Goal: Task Accomplishment & Management: Complete application form

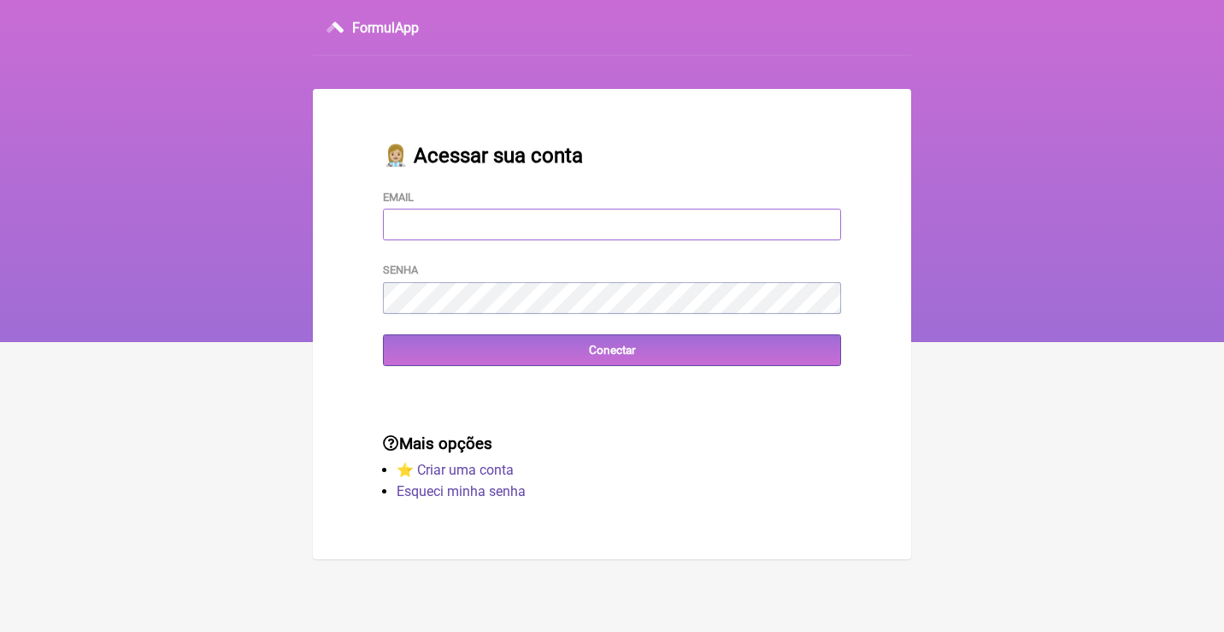
type input "[EMAIL_ADDRESS][DOMAIN_NAME]"
click at [612, 349] on input "Conectar" at bounding box center [612, 350] width 458 height 32
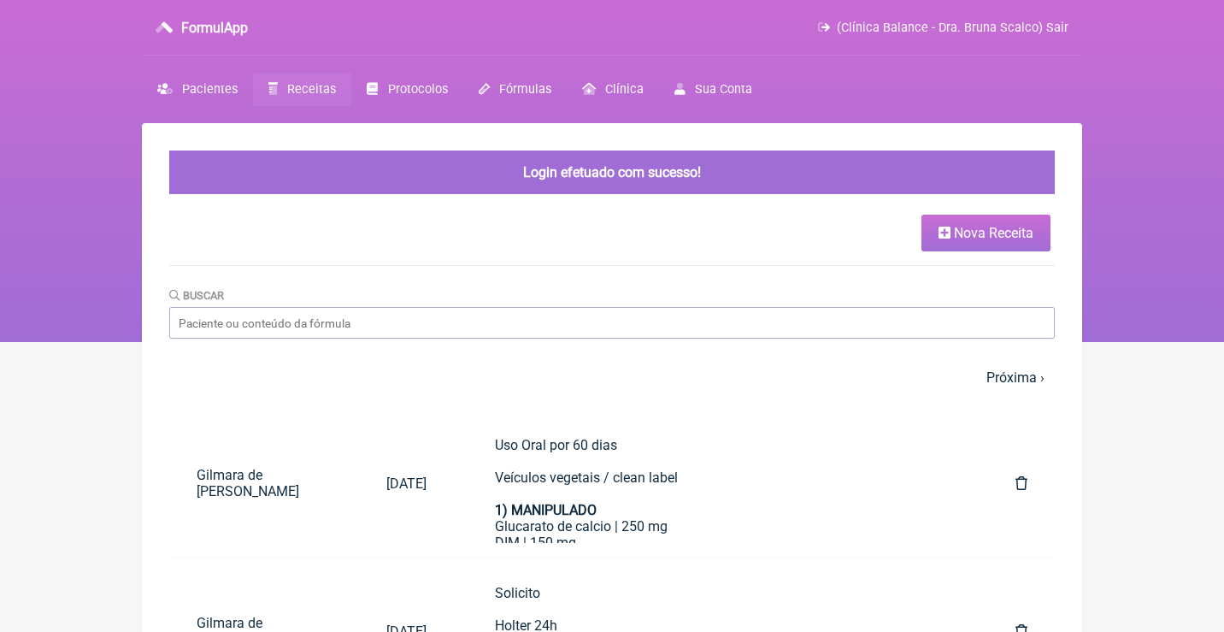
click at [299, 100] on link "Receitas" at bounding box center [302, 89] width 98 height 33
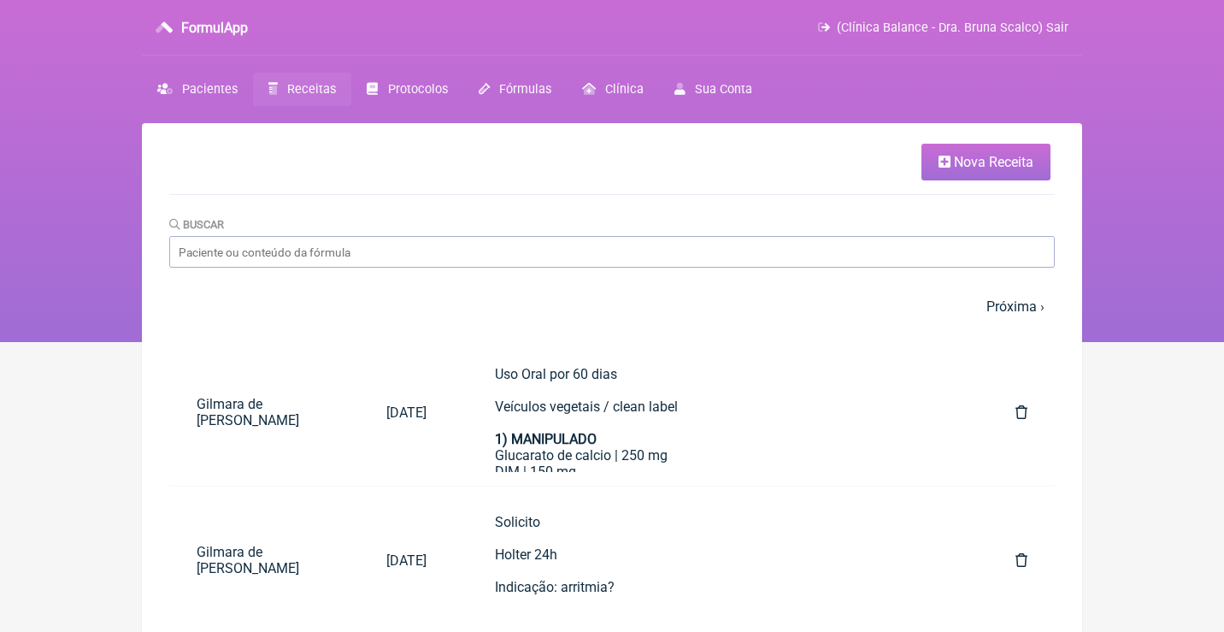
click at [960, 165] on span "Nova Receita" at bounding box center [993, 162] width 79 height 16
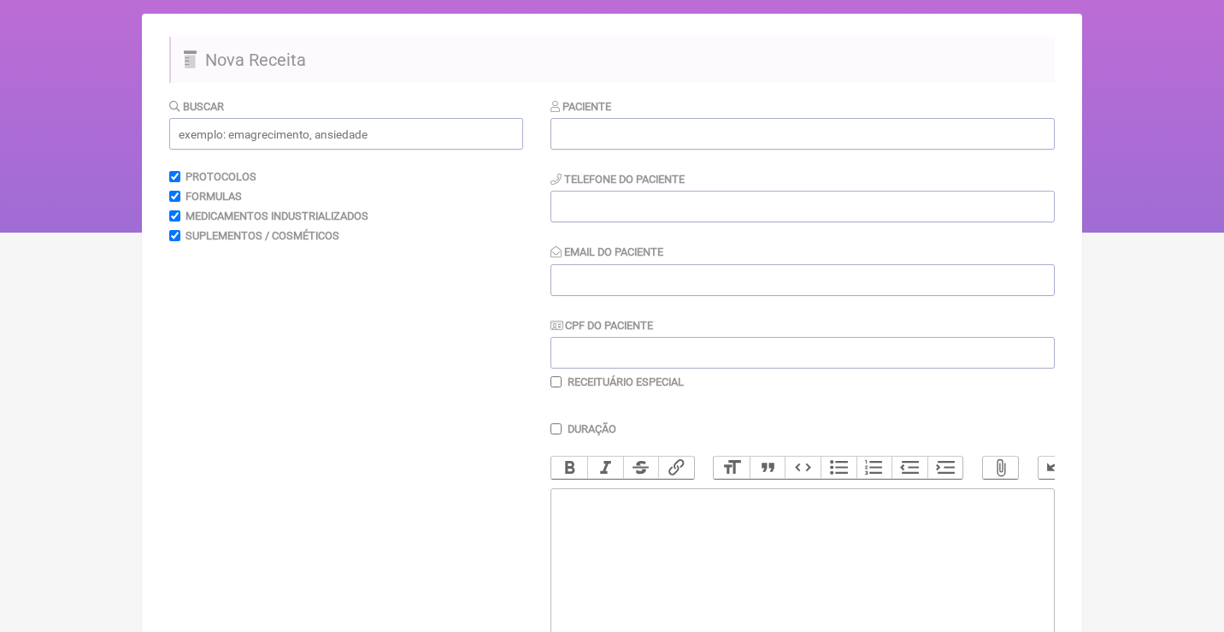
scroll to position [124, 0]
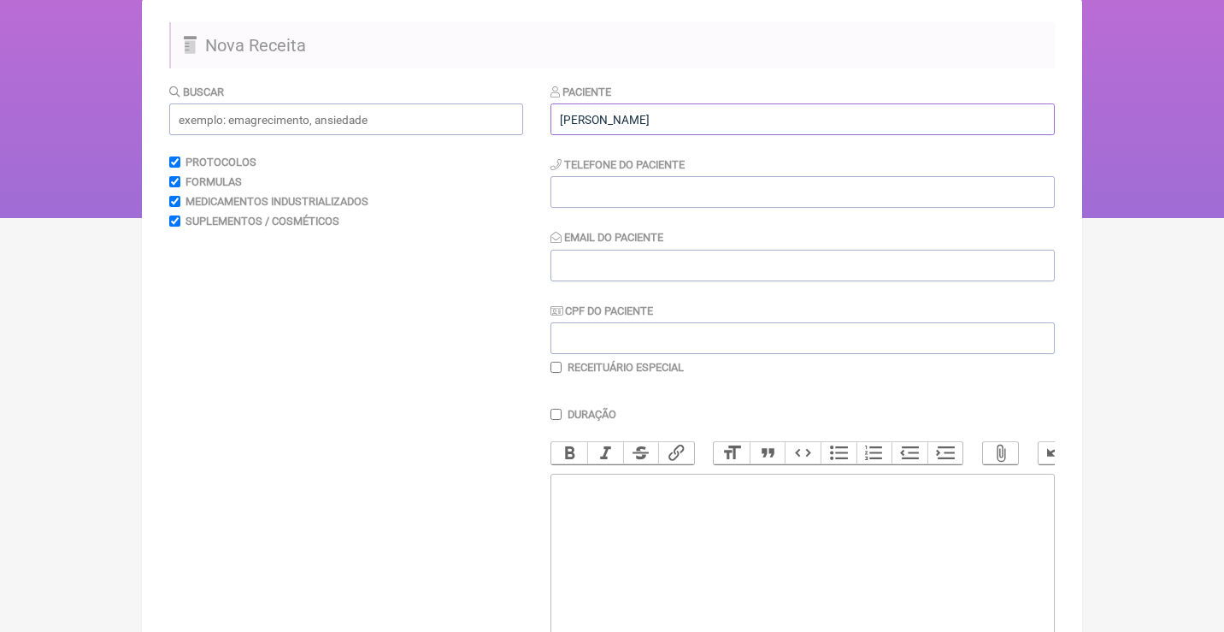
type input "[PERSON_NAME]"
click at [588, 337] on input "CPF do Paciente" at bounding box center [802, 338] width 504 height 32
paste input "089.306.676-19"
type input "089.306.676-19"
click at [612, 205] on input "tel" at bounding box center [802, 192] width 504 height 32
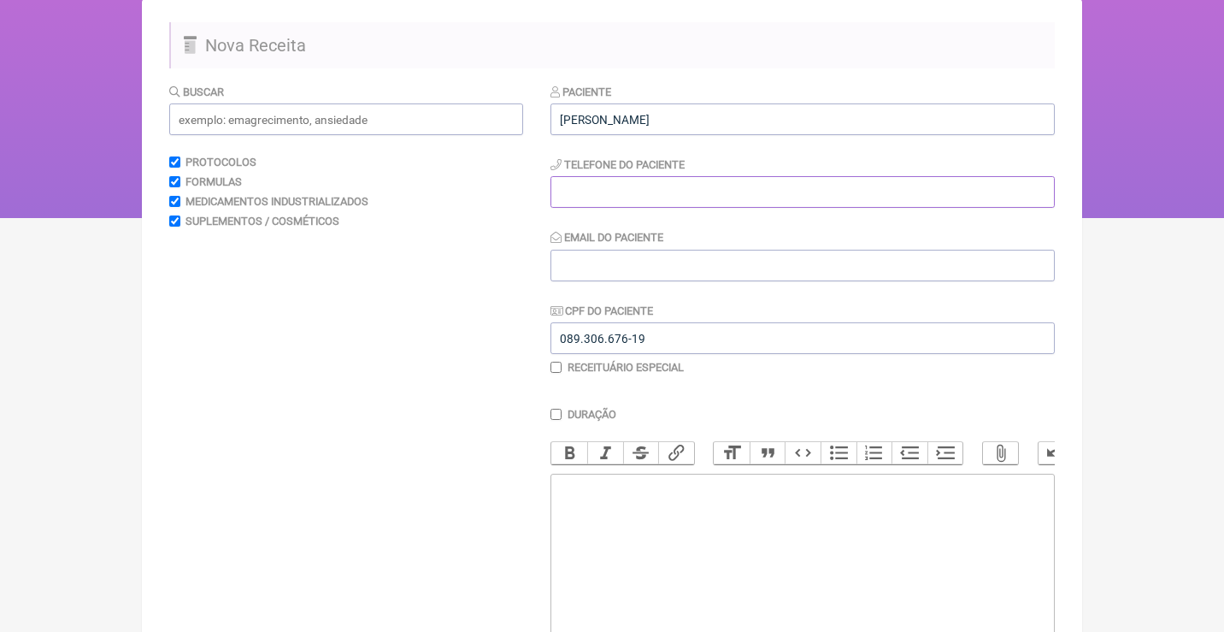
paste input "(18) 99624-3878"
type input "(18) 99624-3878"
paste input "sandrasalesconsultoria@gm"
type input "sandrasalesconsultoria@gmail.com"
click at [685, 501] on trix-editor at bounding box center [802, 575] width 504 height 205
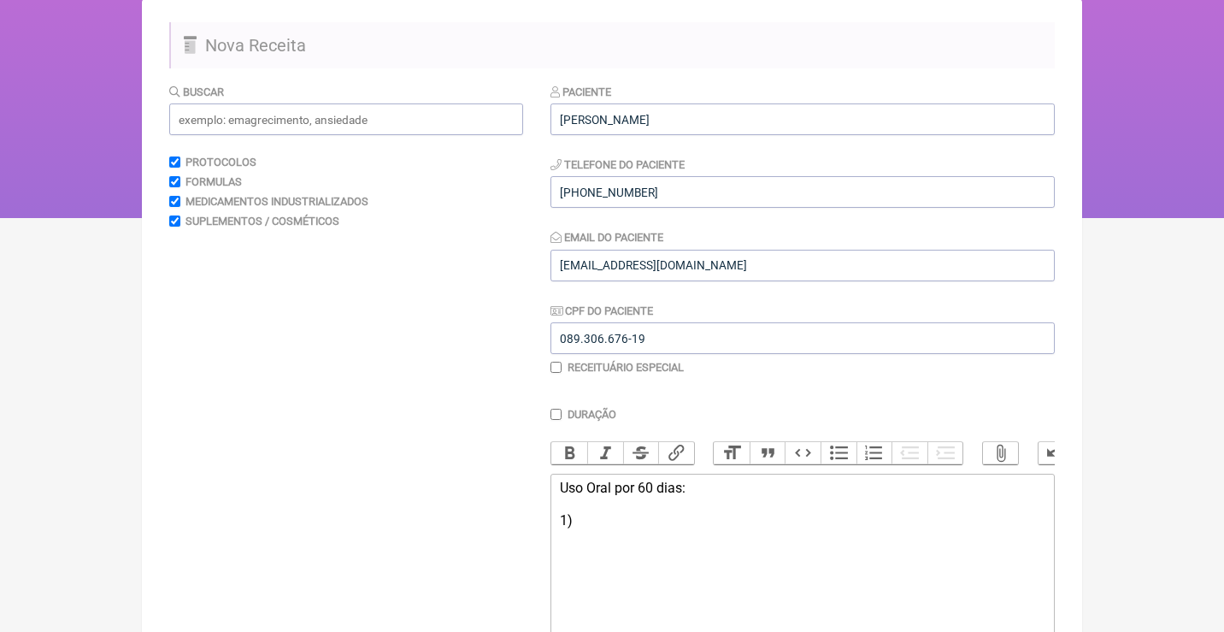
click at [720, 479] on div "Uso Oral por 60 dias: 1)" at bounding box center [802, 503] width 485 height 49
click at [595, 554] on div "Uso Oral por 60 dias: Veículos vegetais / clean label 1)" at bounding box center [802, 519] width 485 height 81
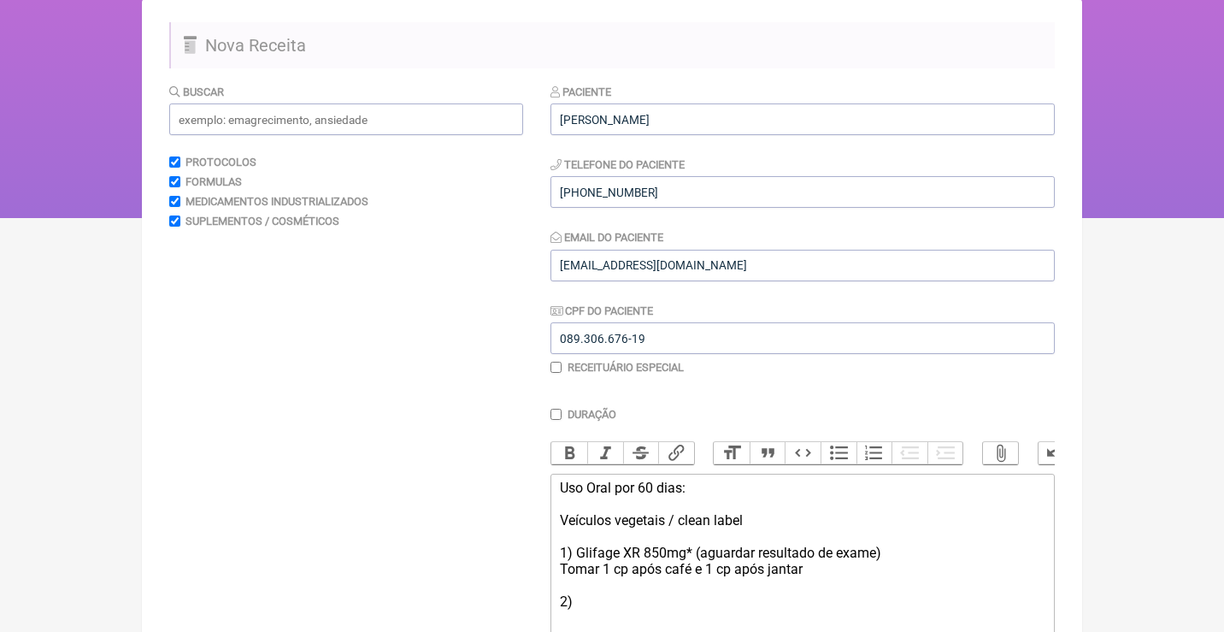
type trix-editor "<div>Uso Oral por 60 dias:<br><br>Veículos vegetais / clean label<br><br>1) Gli…"
click at [354, 113] on input "text" at bounding box center [346, 119] width 354 height 32
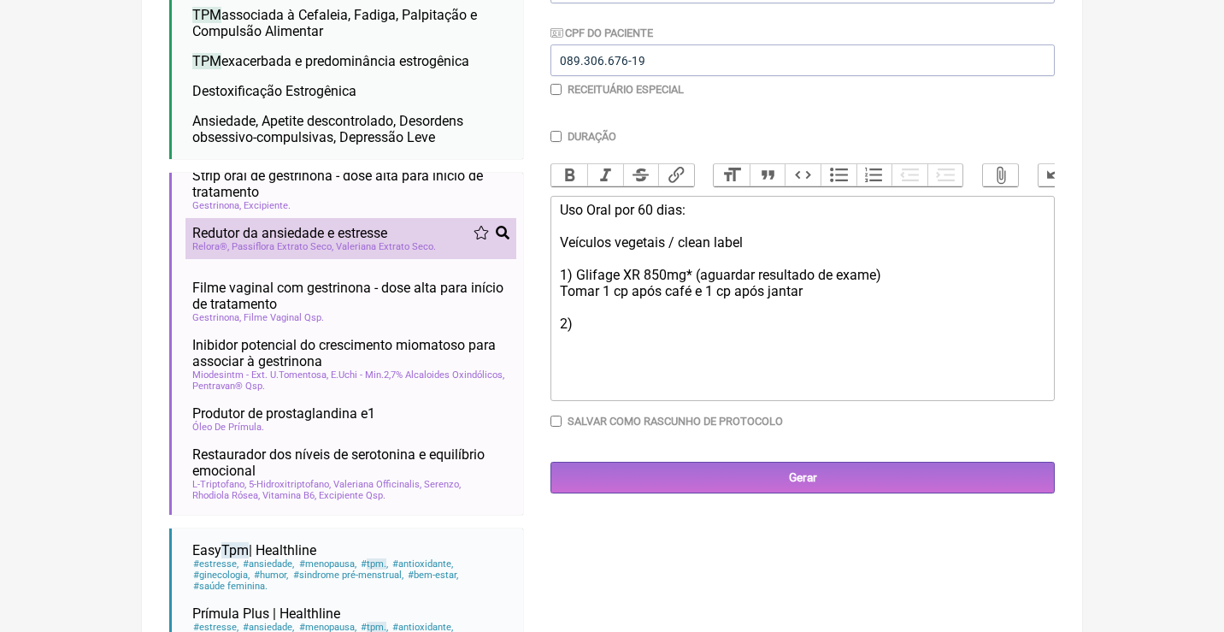
scroll to position [687, 0]
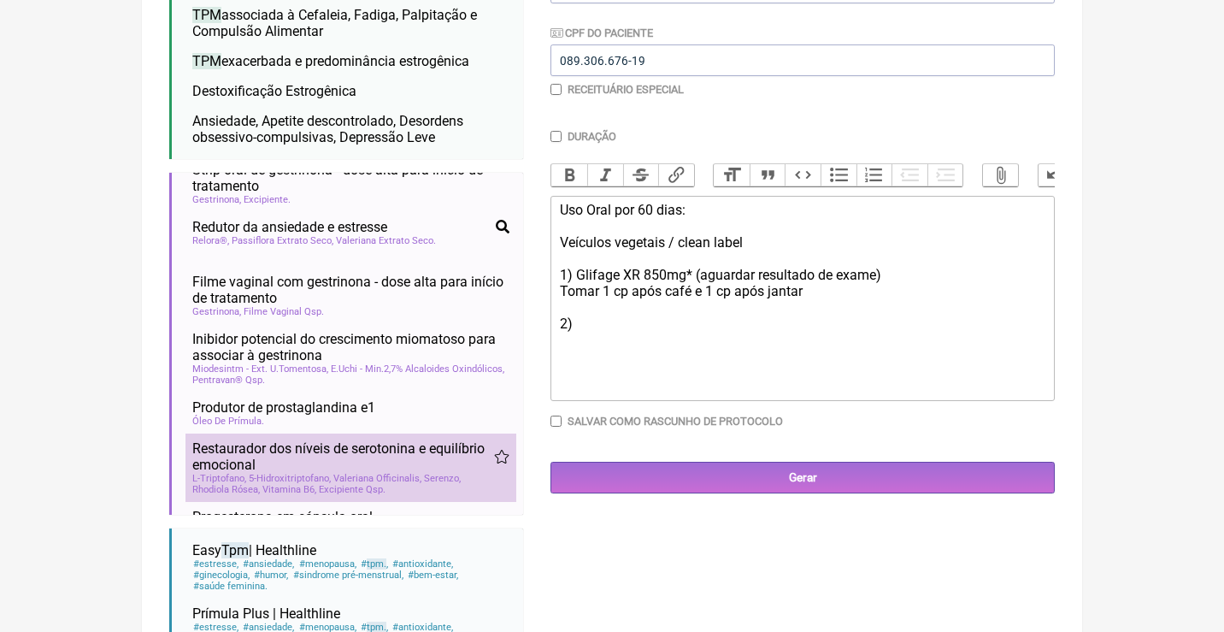
type input "tpm"
click at [321, 473] on span "5-Hidroxitriptofano" at bounding box center [290, 478] width 82 height 11
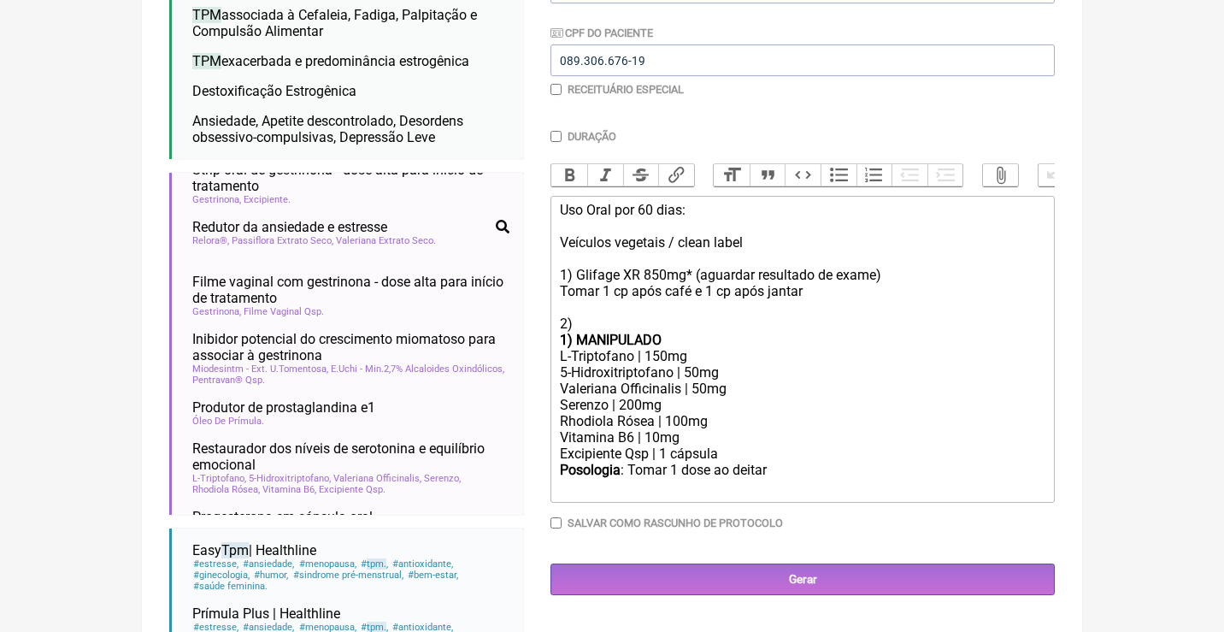
click at [575, 332] on strong "1) MANIPULADO" at bounding box center [611, 340] width 102 height 16
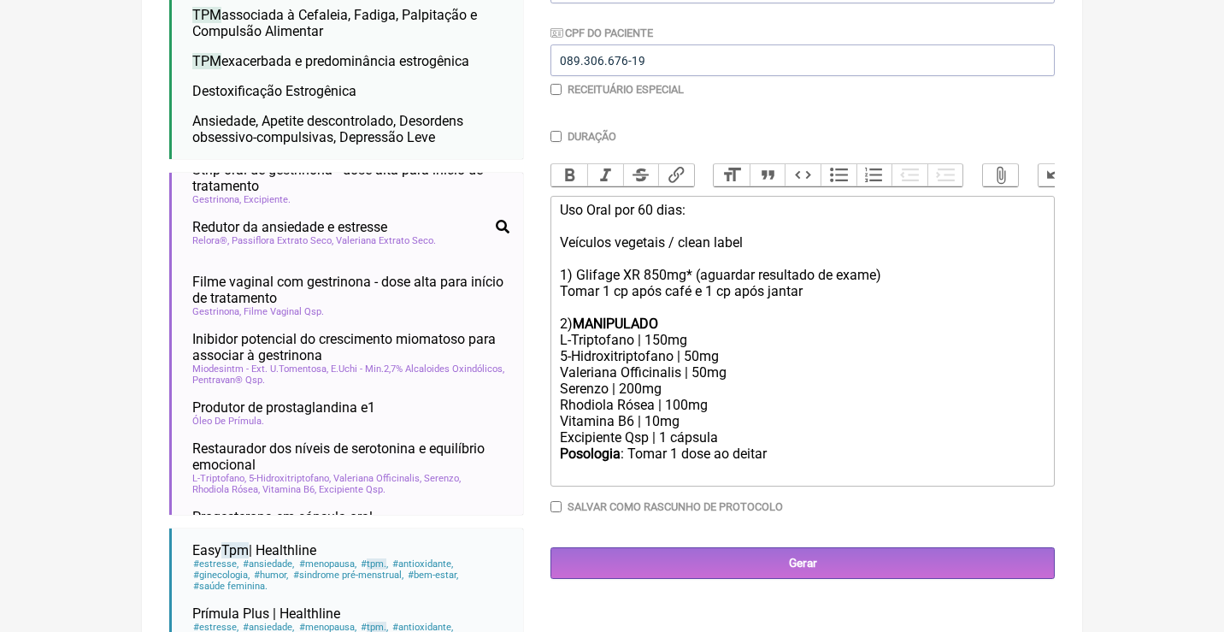
click at [785, 445] on div "Posologia : Tomar 1 dose ao deitar ㅤ" at bounding box center [802, 462] width 485 height 34
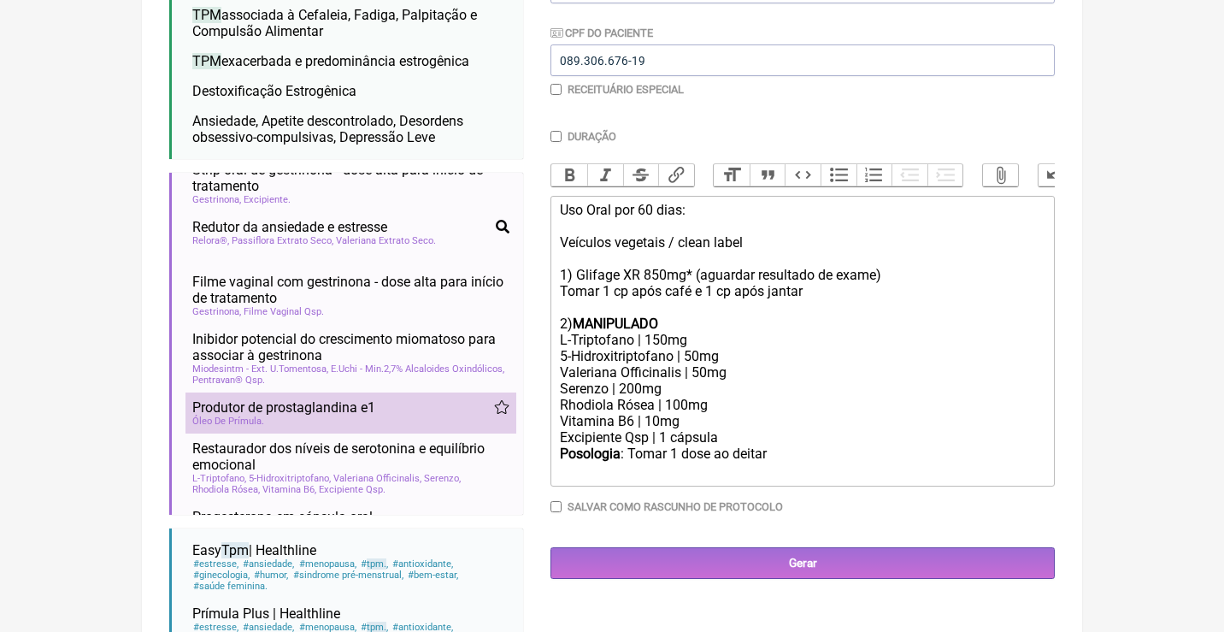
click at [410, 415] on div "Óleo De Prímula" at bounding box center [350, 420] width 317 height 11
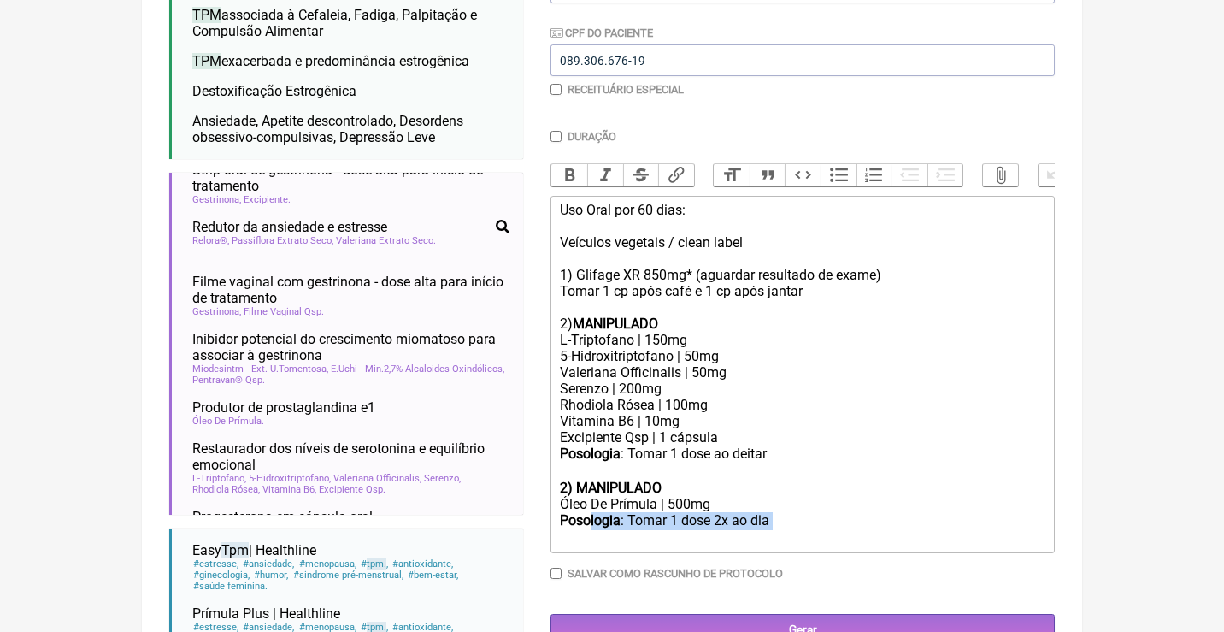
drag, startPoint x: 814, startPoint y: 503, endPoint x: 585, endPoint y: 492, distance: 229.3
click at [588, 512] on div "Posologia : Tomar 1 dose 2x ao dia ㅤ" at bounding box center [802, 529] width 485 height 34
click at [567, 479] on strong "2) MANIPULADO" at bounding box center [611, 487] width 102 height 16
click at [780, 512] on div "Posologia : Tomar 1 dose 2x ao dia ㅤ" at bounding box center [802, 529] width 485 height 34
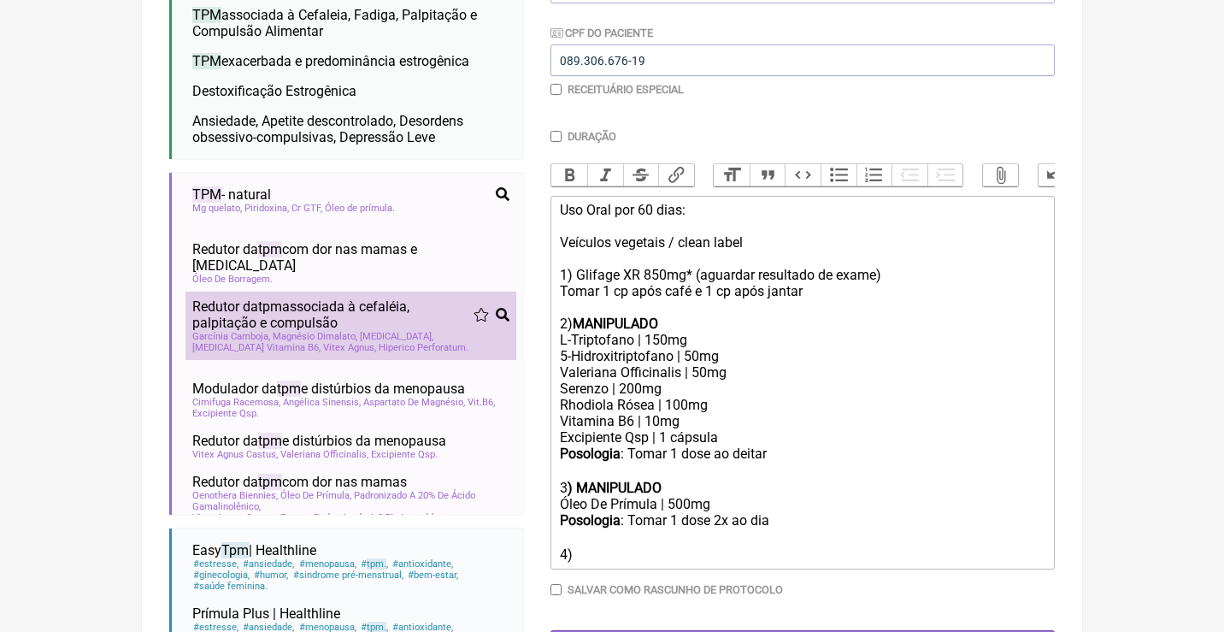
scroll to position [0, 0]
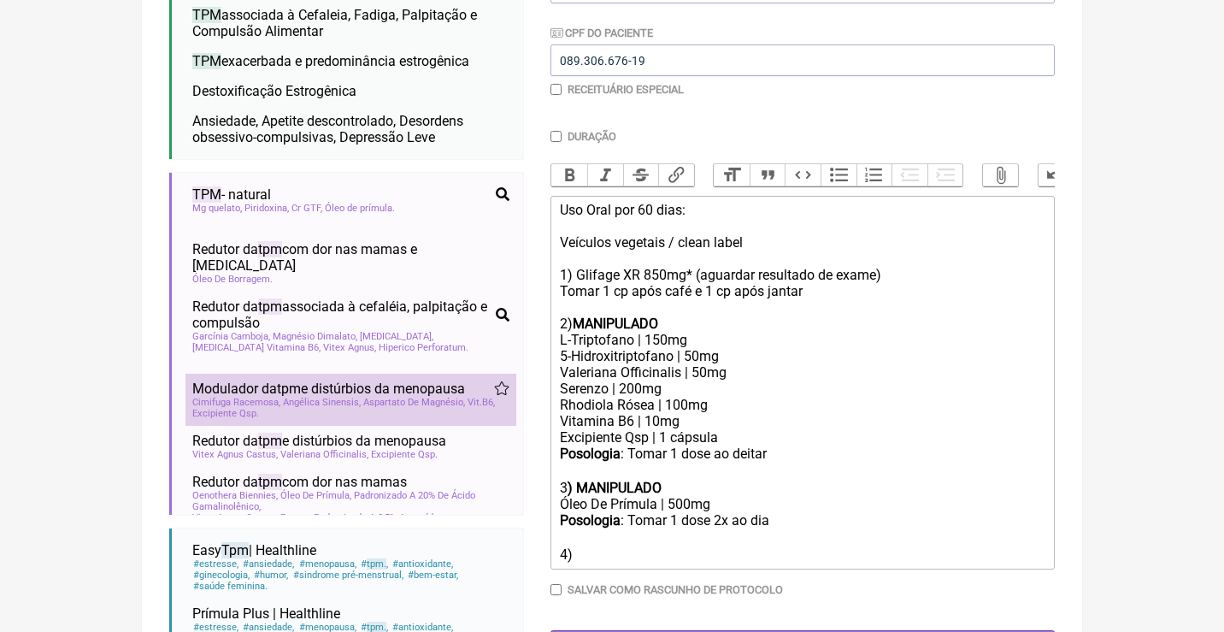
click at [329, 380] on span "Modulador da tpm e distúrbios da menopausa" at bounding box center [328, 388] width 273 height 16
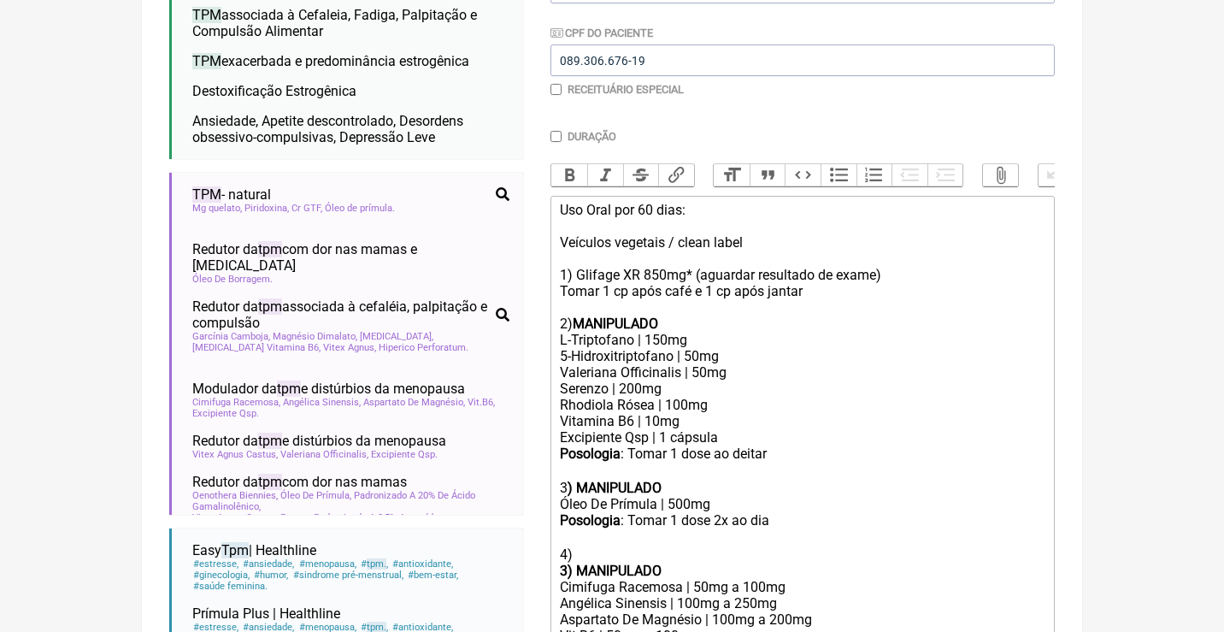
scroll to position [474, 0]
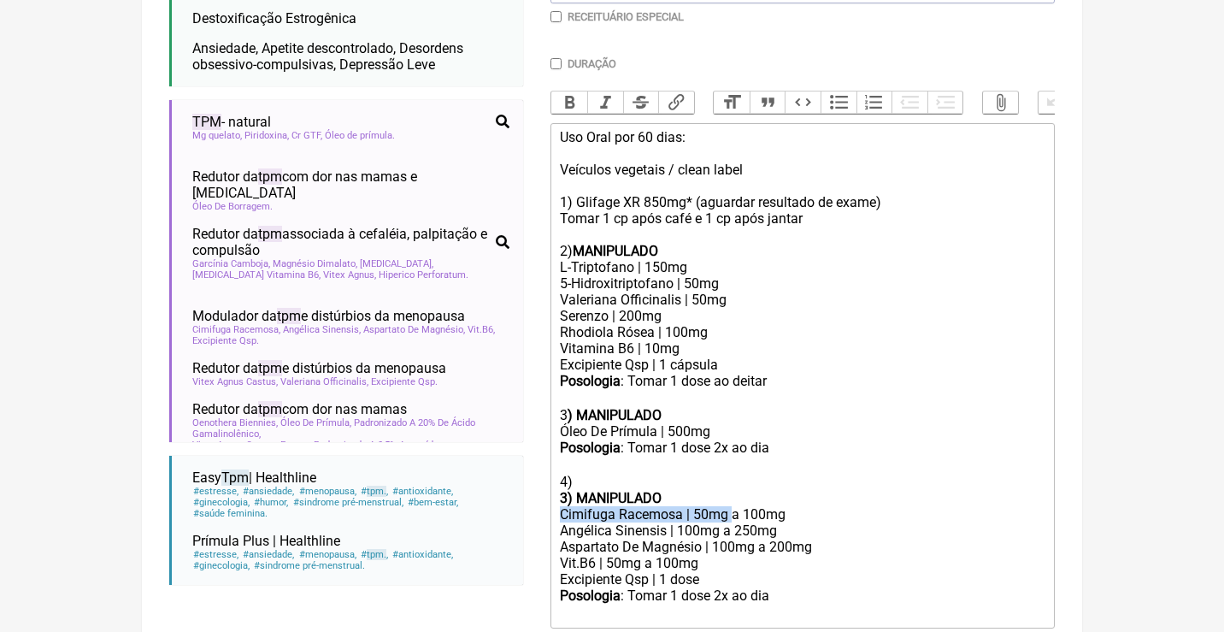
drag, startPoint x: 559, startPoint y: 491, endPoint x: 724, endPoint y: 480, distance: 165.3
click at [730, 506] on div "Cimifuga Racemosa | 50mg a 100mg" at bounding box center [802, 514] width 485 height 16
click at [720, 423] on div "Óleo De Prímula | 500mg" at bounding box center [802, 431] width 485 height 16
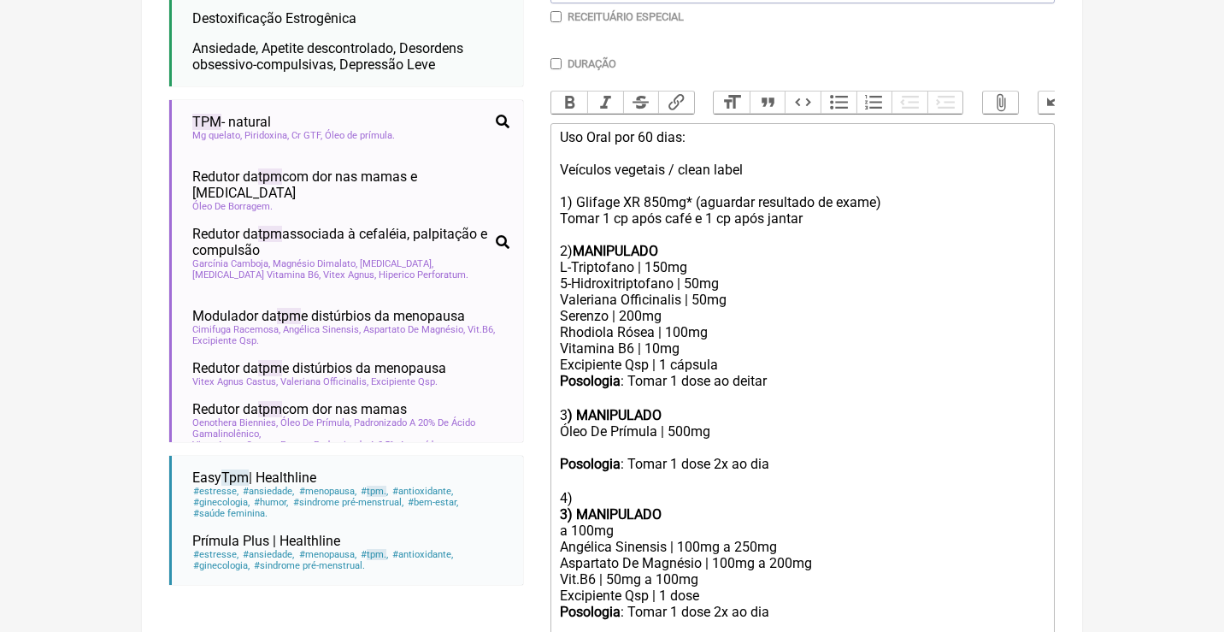
paste trix-editor "Cimifuga Racemosa | 50mg"
click at [674, 423] on div "Óleo De Prímula | 500mg Cimifuga Racemosa | 50mg" at bounding box center [802, 439] width 485 height 32
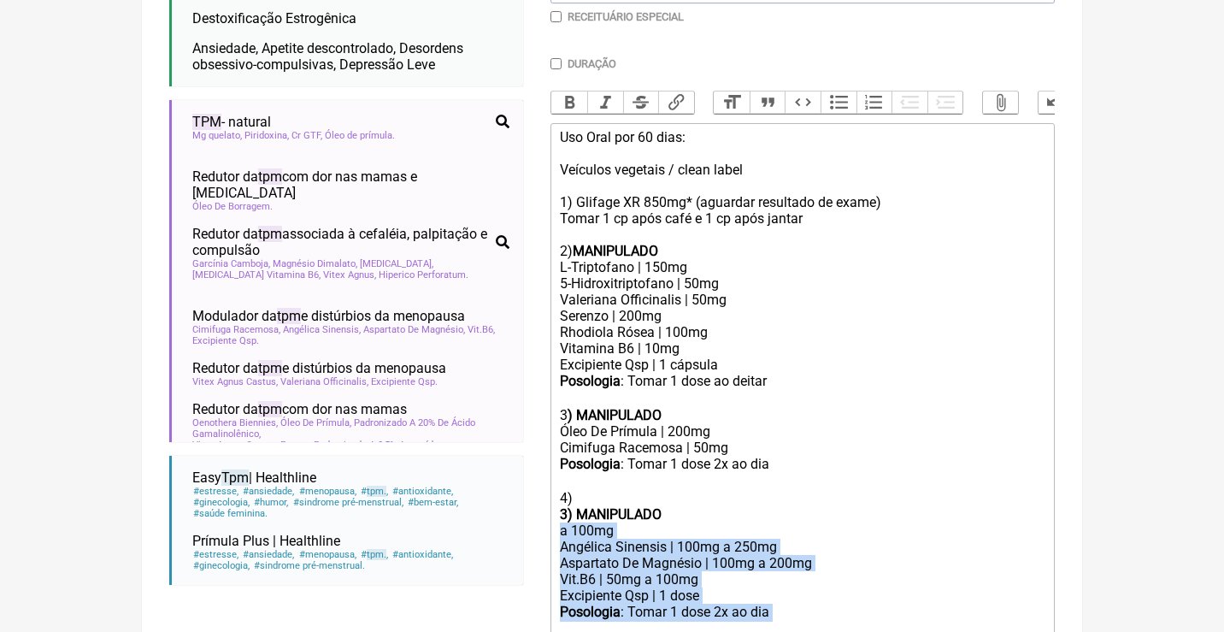
drag, startPoint x: 800, startPoint y: 588, endPoint x: 551, endPoint y: 502, distance: 263.3
click at [554, 503] on trix-editor "Uso Oral por 60 dias: Veículos vegetais / clean label 1) Glifage XR 850mg* (agu…" at bounding box center [802, 383] width 504 height 521
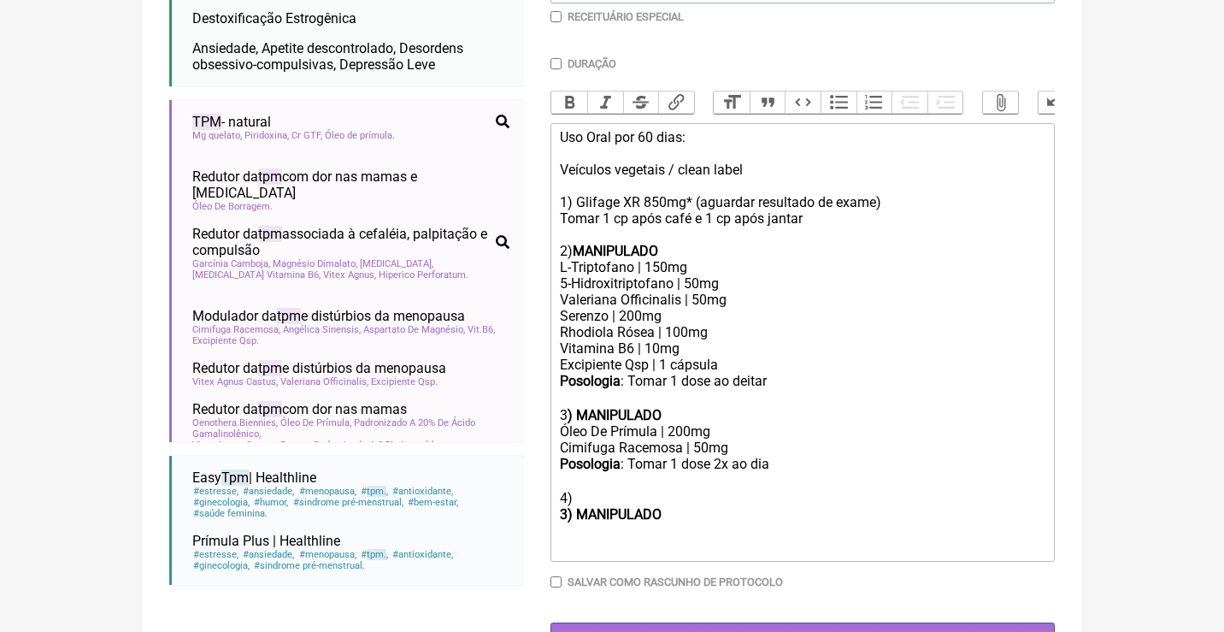
click at [574, 506] on strong "3) MANIPULADO" at bounding box center [611, 514] width 102 height 16
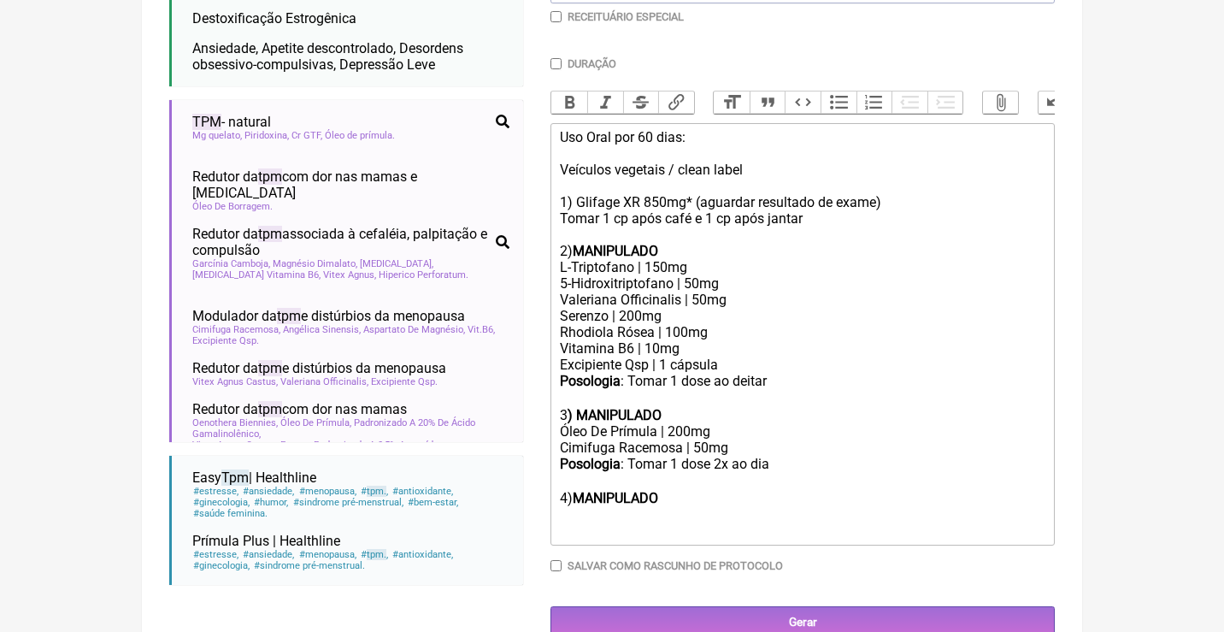
click at [674, 469] on div "Posologia : Tomar 1 dose 2x ao dia ㅤ 4) MANIPULADO" at bounding box center [802, 481] width 485 height 50
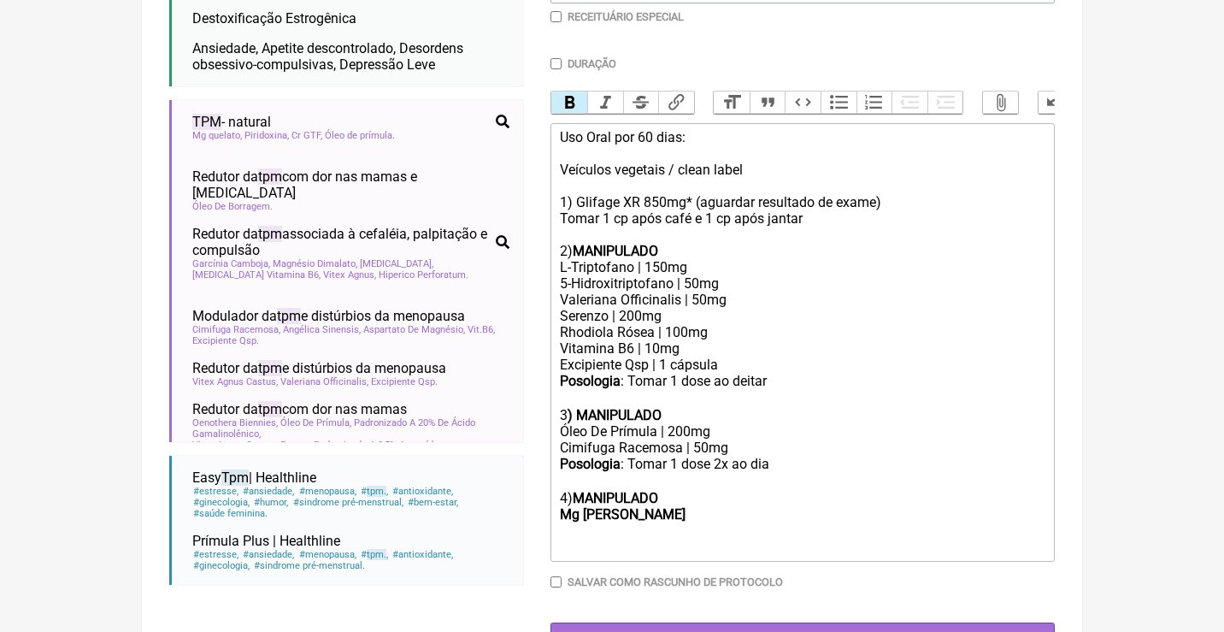
click at [715, 373] on div "Posologia : Tomar 1 dose ao deitar ㅤ" at bounding box center [802, 390] width 485 height 34
drag, startPoint x: 908, startPoint y: 365, endPoint x: 836, endPoint y: 364, distance: 72.6
click at [836, 373] on div "Posologia : Tomar 1 dose de manhã e 1 dose ao deitar ㅤ" at bounding box center [802, 390] width 485 height 34
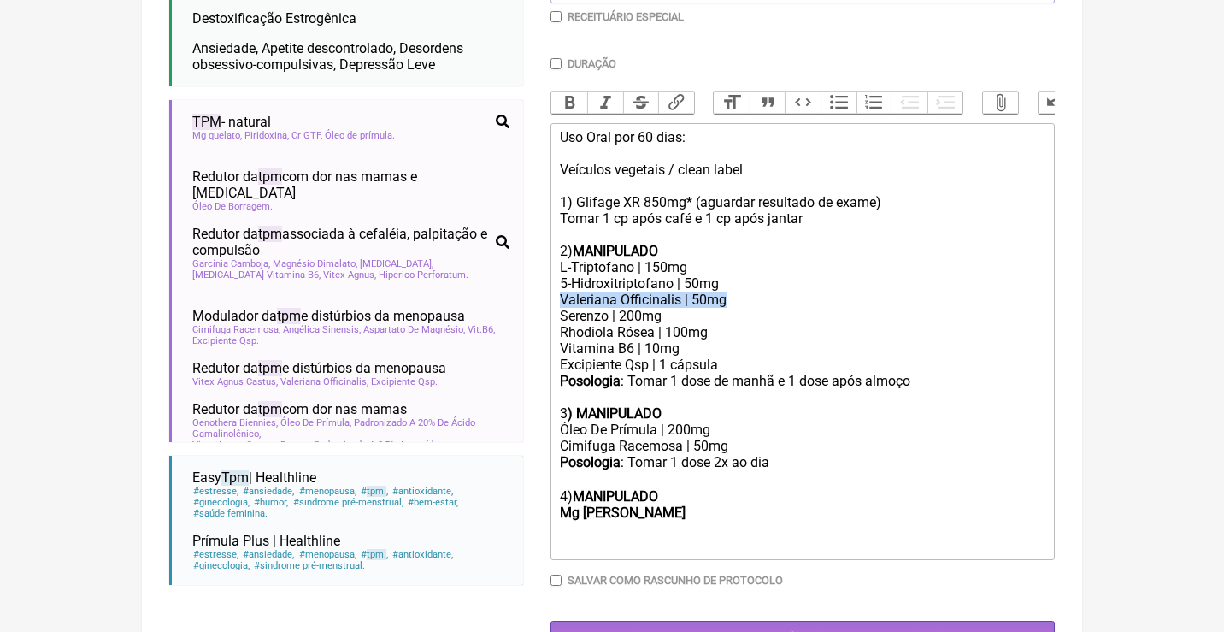
drag, startPoint x: 750, startPoint y: 295, endPoint x: 549, endPoint y: 288, distance: 201.0
click at [549, 290] on form "Buscar tpm Protocolos Formulas Medicamentos Industrializados Suplementos / Cosm…" at bounding box center [611, 193] width 885 height 920
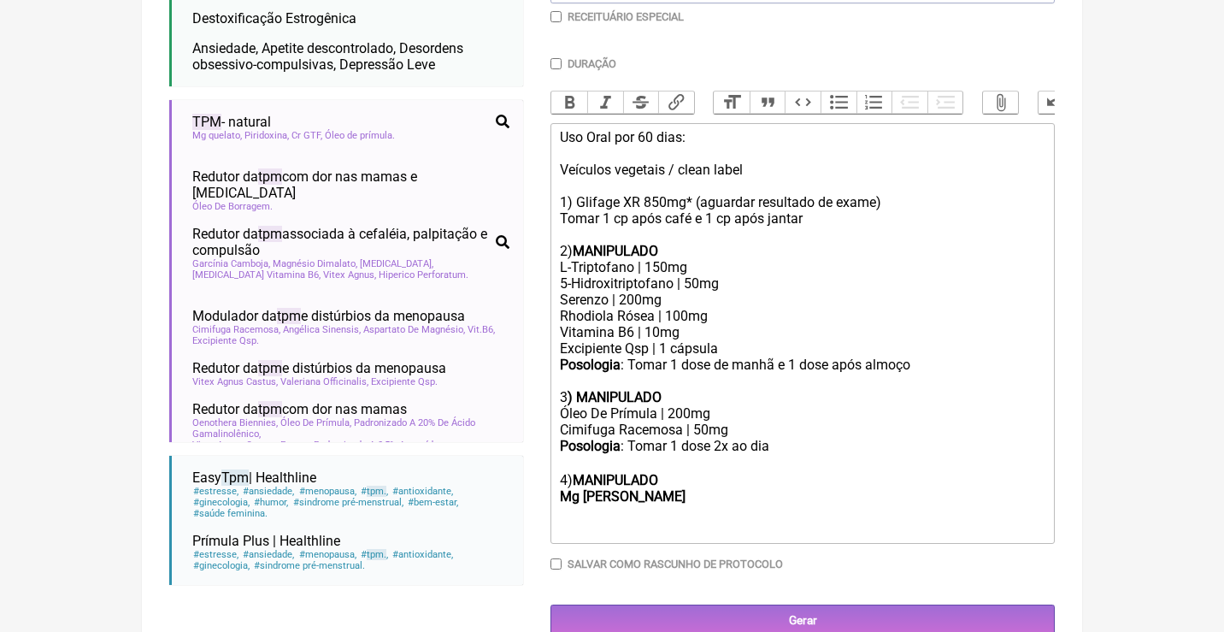
click at [919, 356] on div "Posologia : Tomar 1 dose de manhã e 1 dose após almoço" at bounding box center [802, 372] width 485 height 32
click at [667, 478] on div "Posologia : Tomar 1 dose 2x ao dia ㅤ 4) MANIPULADO Mg dimalato" at bounding box center [802, 471] width 485 height 67
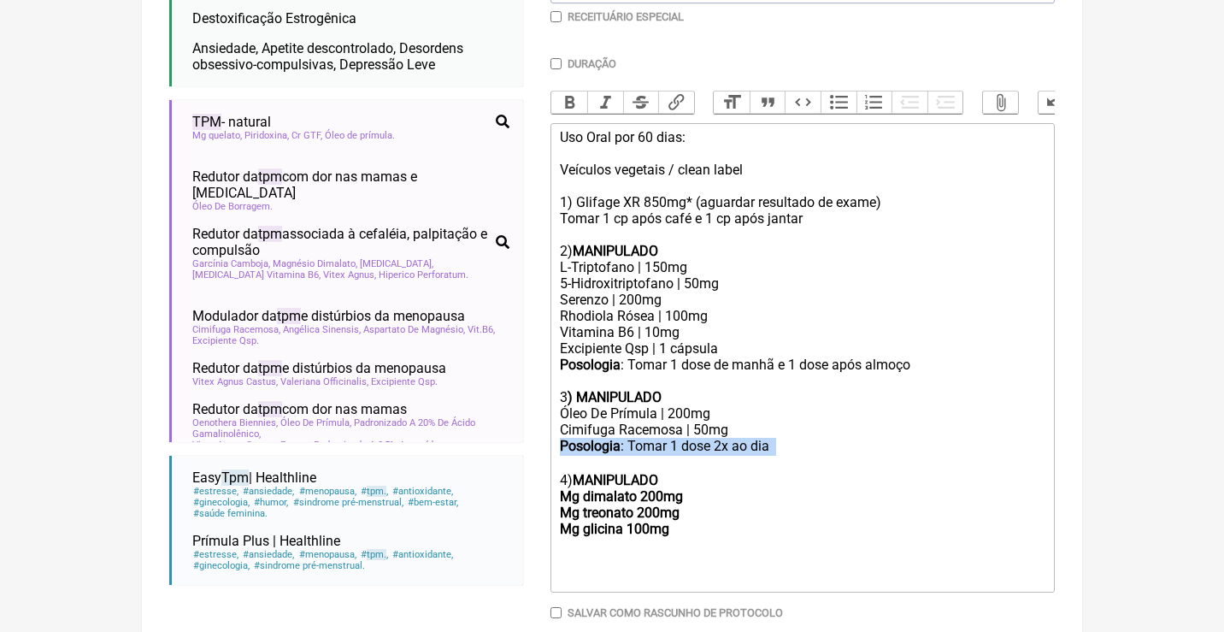
drag, startPoint x: 786, startPoint y: 435, endPoint x: 549, endPoint y: 425, distance: 237.8
click at [549, 425] on form "Buscar tpm Protocolos Formulas Medicamentos Industrializados Suplementos / Cosm…" at bounding box center [611, 209] width 885 height 952
copy div "Posologia : Tomar 1 dose 2x ao dia ㅤ"
click at [569, 522] on div "Posologia : Tomar 1 dose 2x ao dia ㅤ 4) MANIPULADO Mg dimalato 200mg Mg treonat…" at bounding box center [802, 495] width 485 height 115
paste trix-editor "Posologia</strong>: Tomar 1 dose 2x ao dia ㅤ"
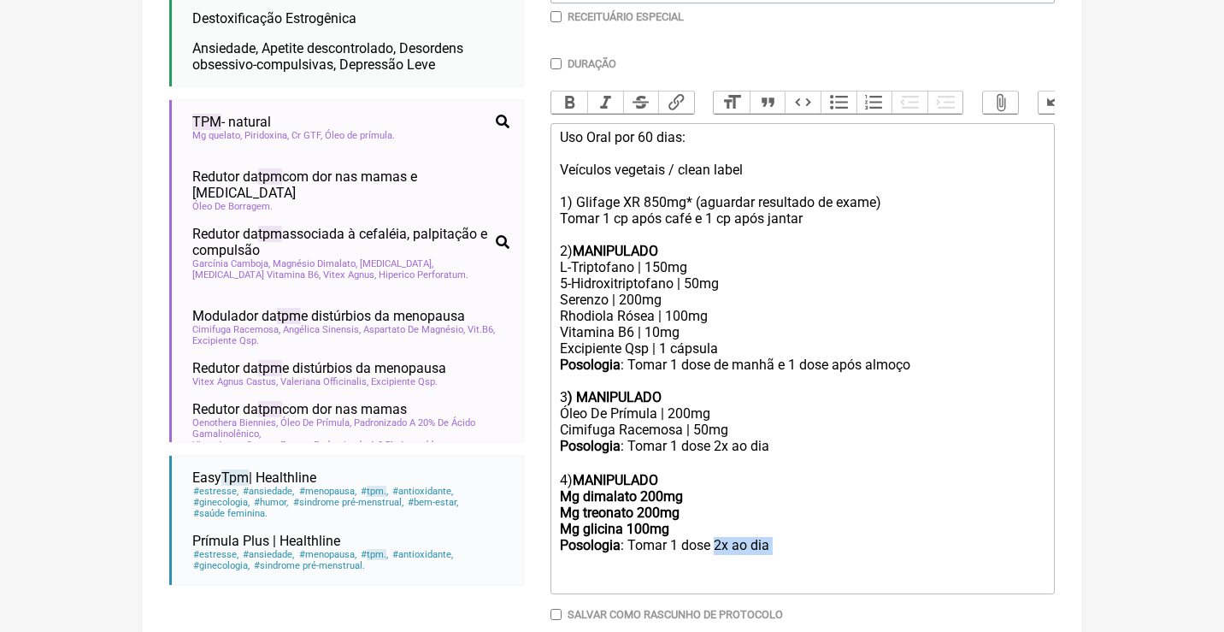
drag, startPoint x: 788, startPoint y: 527, endPoint x: 720, endPoint y: 520, distance: 68.8
click at [720, 520] on trix-editor "Uso Oral por 60 dias: Veículos vegetais / clean label 1) Glifage XR 850mg* (agu…" at bounding box center [802, 358] width 504 height 471
drag, startPoint x: 689, startPoint y: 506, endPoint x: 553, endPoint y: 470, distance: 140.5
click at [555, 470] on trix-editor "Uso Oral por 60 dias: Veículos vegetais / clean label 1) Glifage XR 850mg* (agu…" at bounding box center [802, 357] width 504 height 469
click at [569, 108] on button "Bold" at bounding box center [569, 102] width 36 height 22
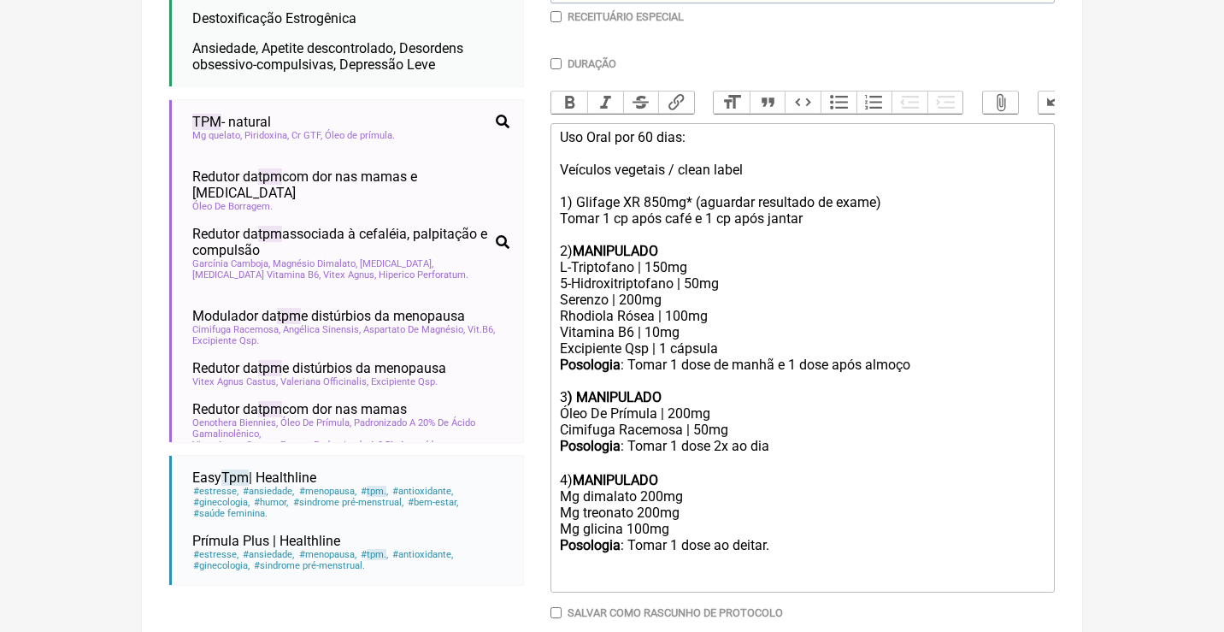
click at [750, 473] on div "Posologia : Tomar 1 dose 2x ao dia ㅤ 4) MANIPULADO Mg dimalato 200mg Mg treonat…" at bounding box center [802, 495] width 485 height 115
click at [815, 522] on div "Posologia : Tomar 1 dose 2x ao dia ㅤ 4) MANIPULADO Mg dimalato 200mg Mg treonat…" at bounding box center [802, 495] width 485 height 115
type trix-editor "<div>Uso Oral por 60 dias:<br><br>Veículos vegetais / clean label<br><br>1) Gli…"
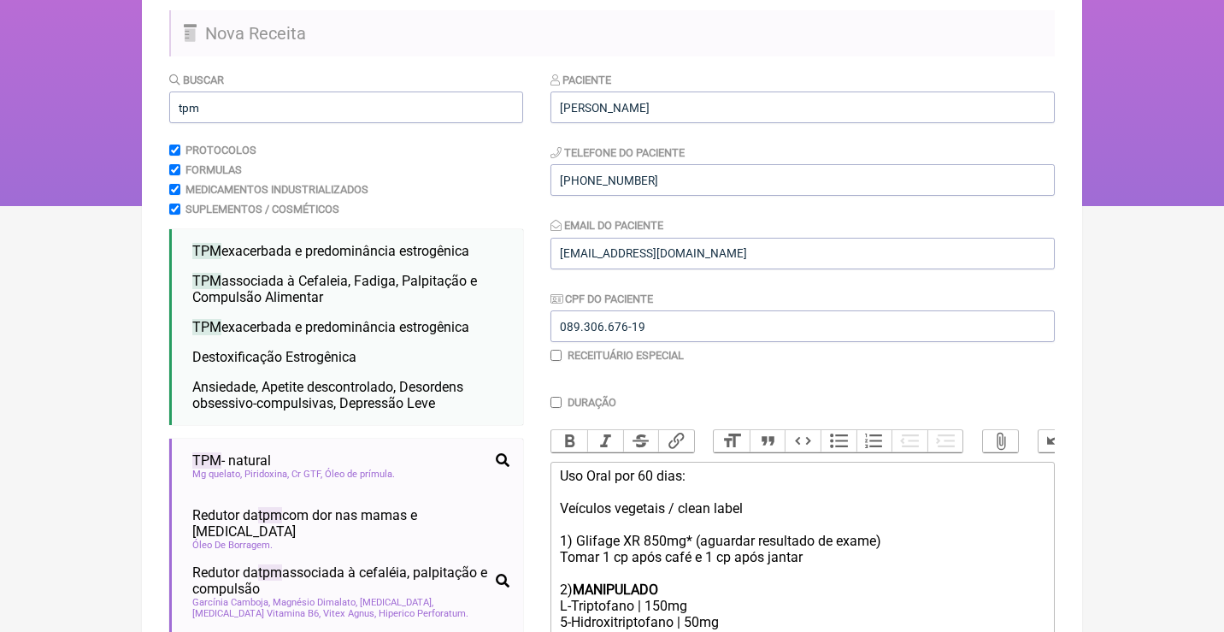
scroll to position [46, 0]
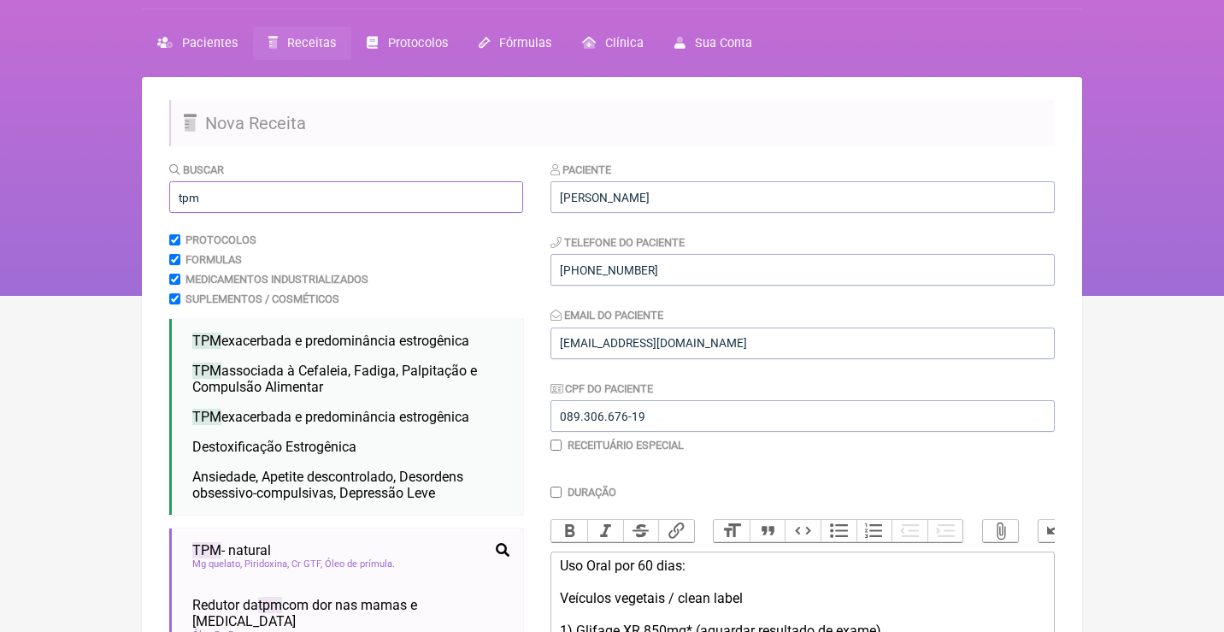
drag, startPoint x: 248, startPoint y: 203, endPoint x: 123, endPoint y: 194, distance: 125.1
click at [126, 200] on div "FormulApp (Clínica Balance - Dra. Bruna Scalco) Sair Pacientes Receitas Protoco…" at bounding box center [612, 125] width 1224 height 342
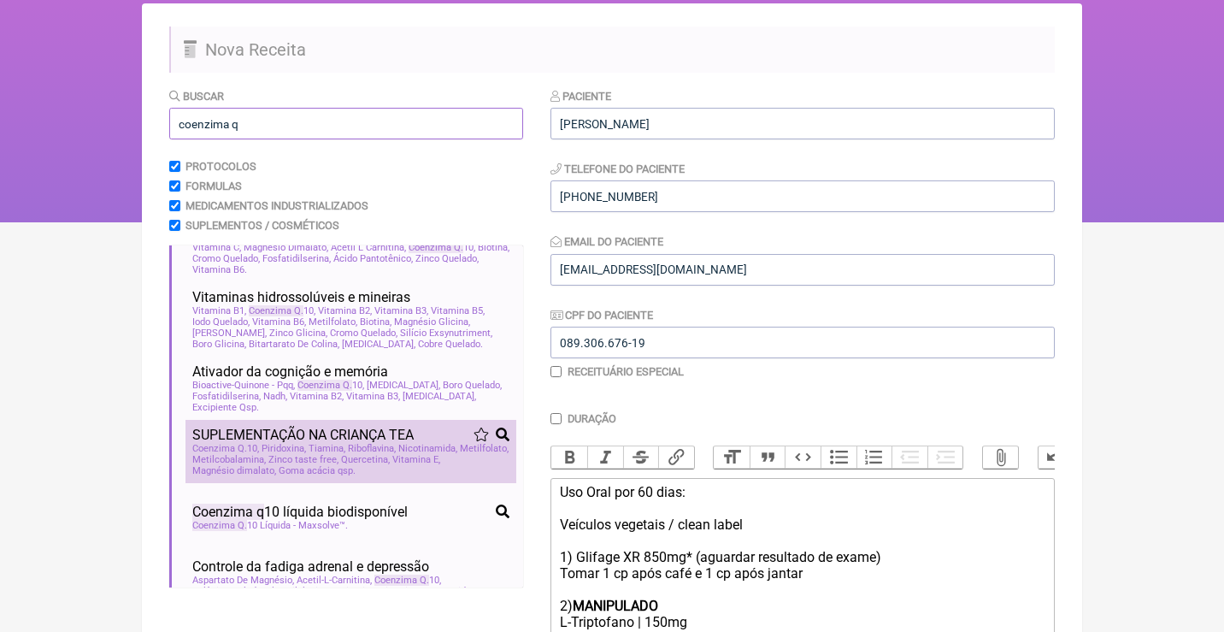
scroll to position [945, 0]
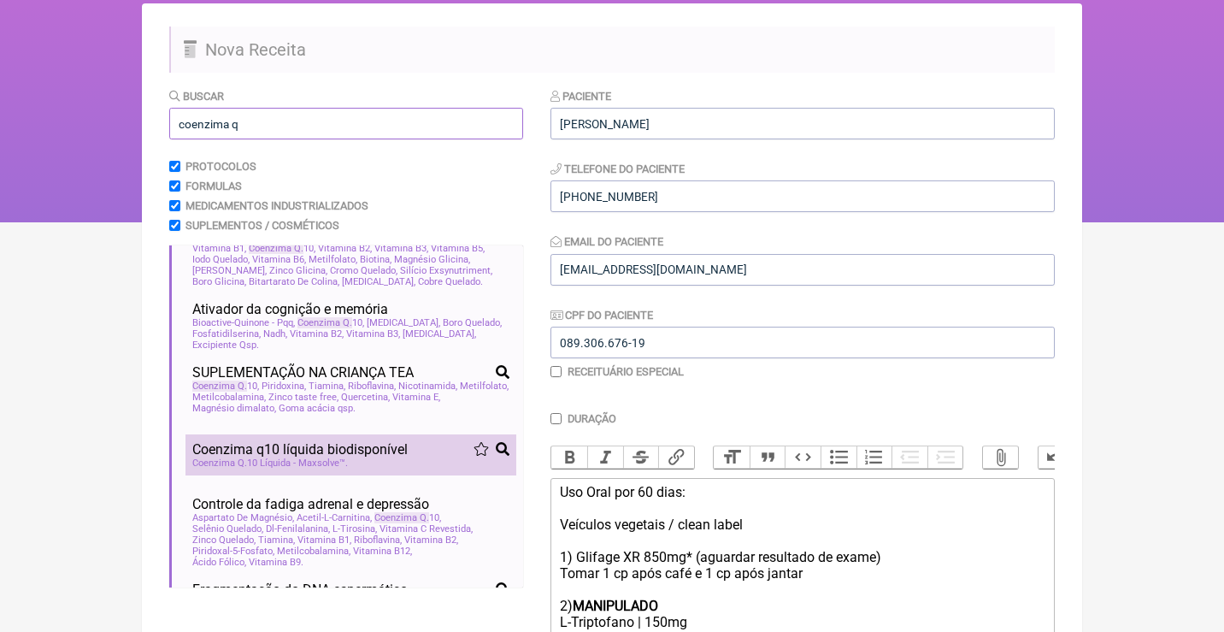
type input "coenzima q"
click at [312, 444] on span "Coenzima q 10 líquida biodisponível" at bounding box center [299, 449] width 215 height 16
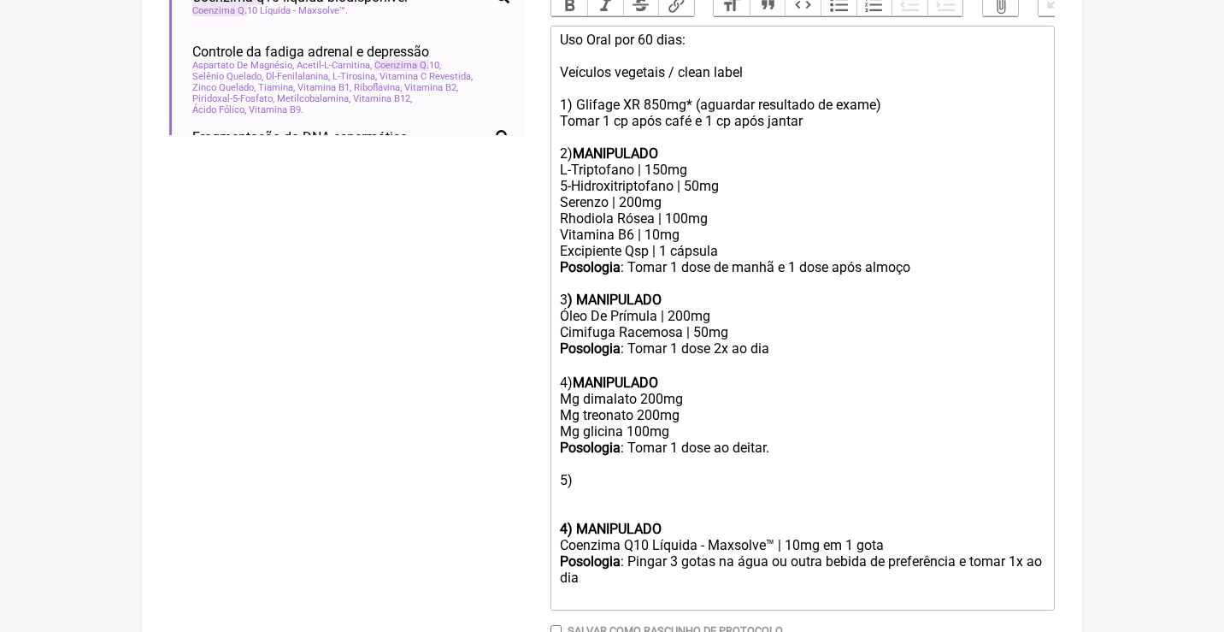
scroll to position [583, 0]
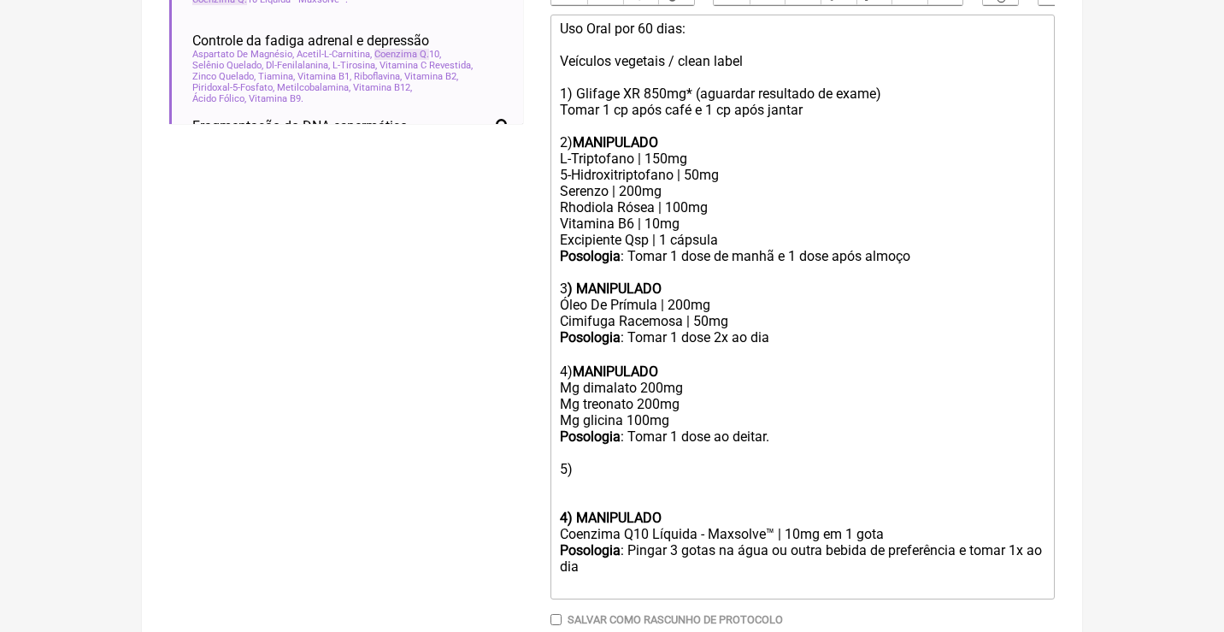
click at [579, 526] on div "Coenzima Q10 Líquida - Maxsolve™ | 10mg em 1 gota" at bounding box center [802, 534] width 485 height 16
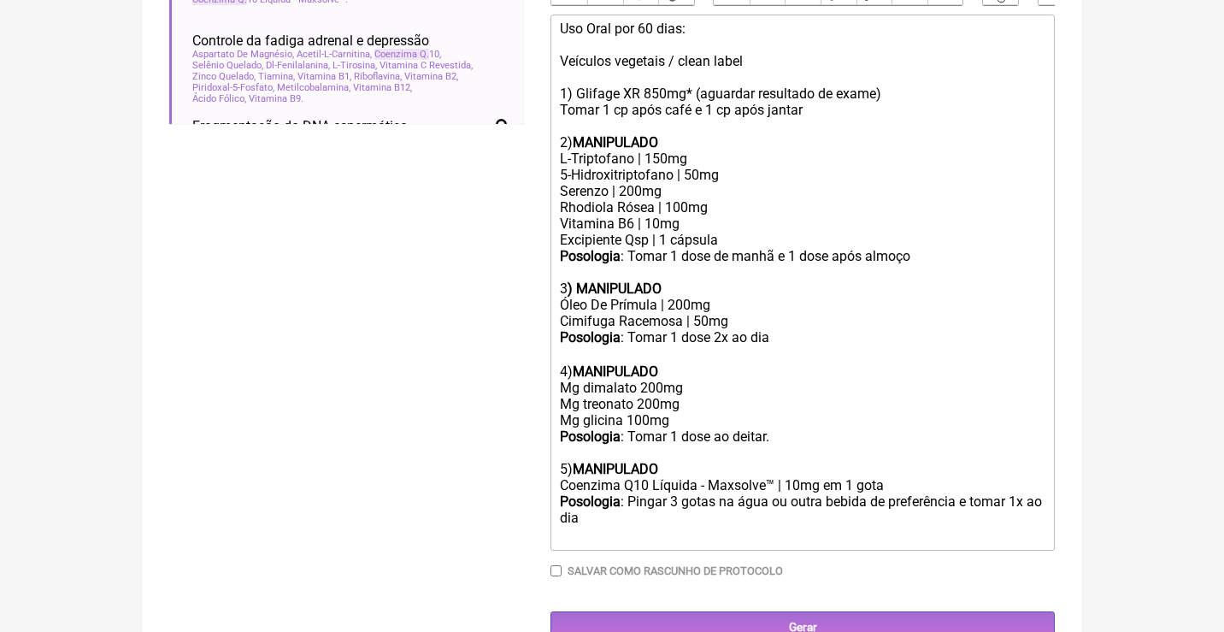
click at [654, 493] on div "Posologia : Pingar 3 gotas na água ou outra bebida de preferência e tomar 1x ao…" at bounding box center [802, 518] width 485 height 50
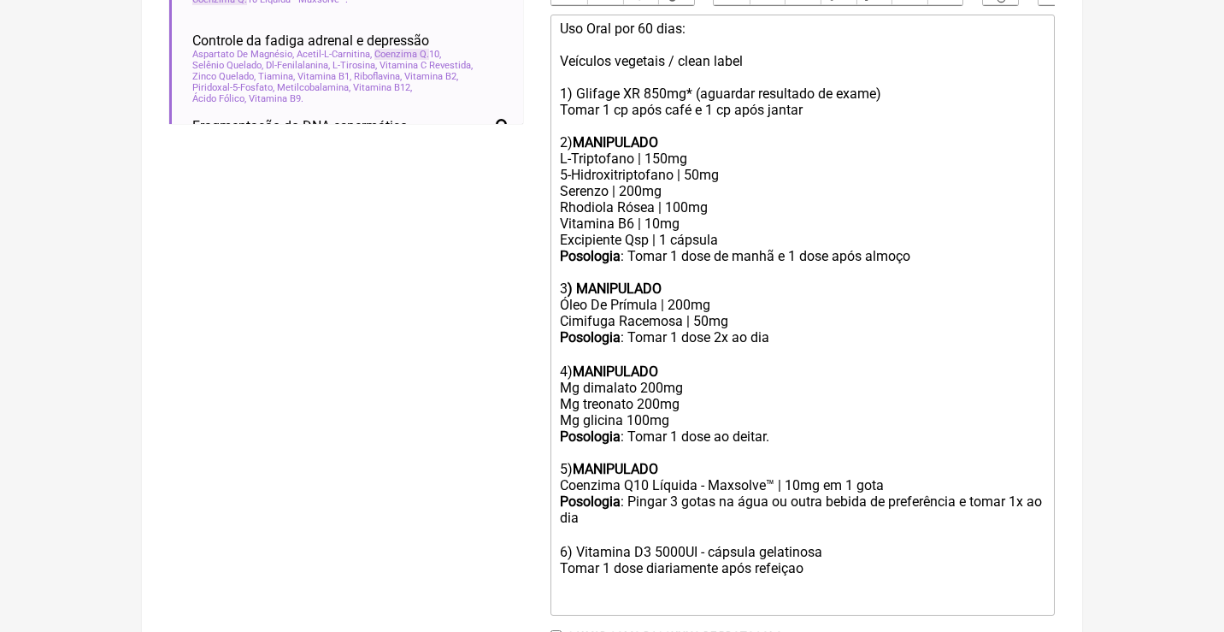
type trix-editor "<div>Uso Oral por 60 dias:<br><br>Veículos vegetais / clean label<br><br>1) Gli…"
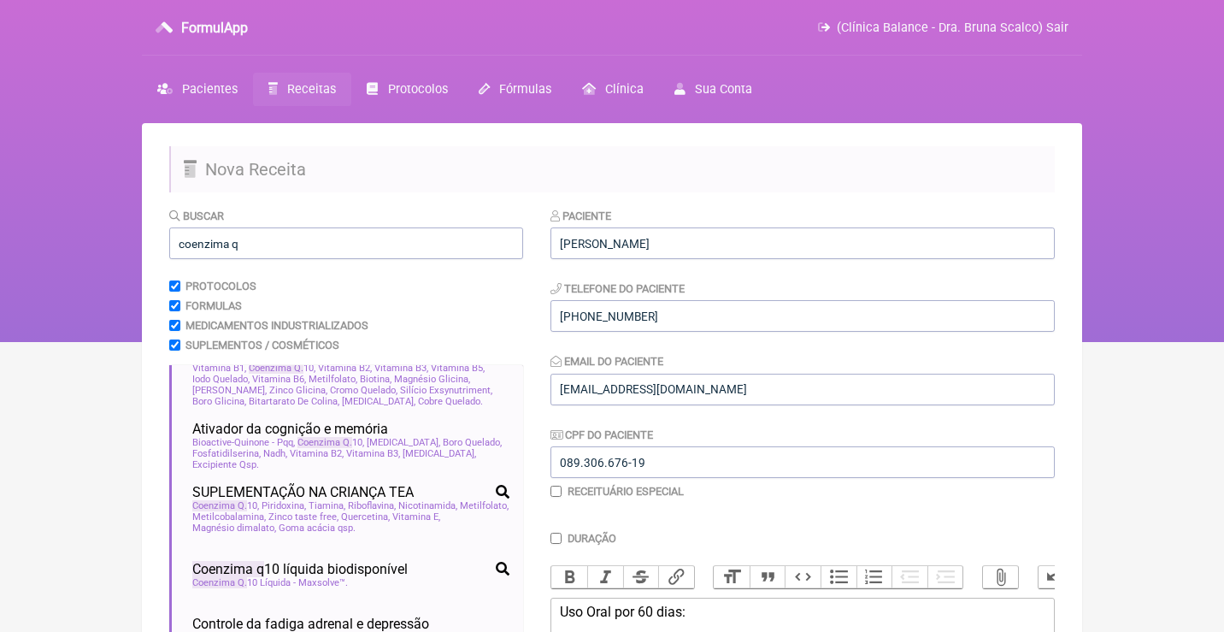
scroll to position [0, 0]
drag, startPoint x: 277, startPoint y: 255, endPoint x: 97, endPoint y: 232, distance: 180.8
click at [97, 232] on div "FormulApp (Clínica Balance - Dra. Bruna Scalco) Sair Pacientes Receitas Protoco…" at bounding box center [612, 171] width 1224 height 342
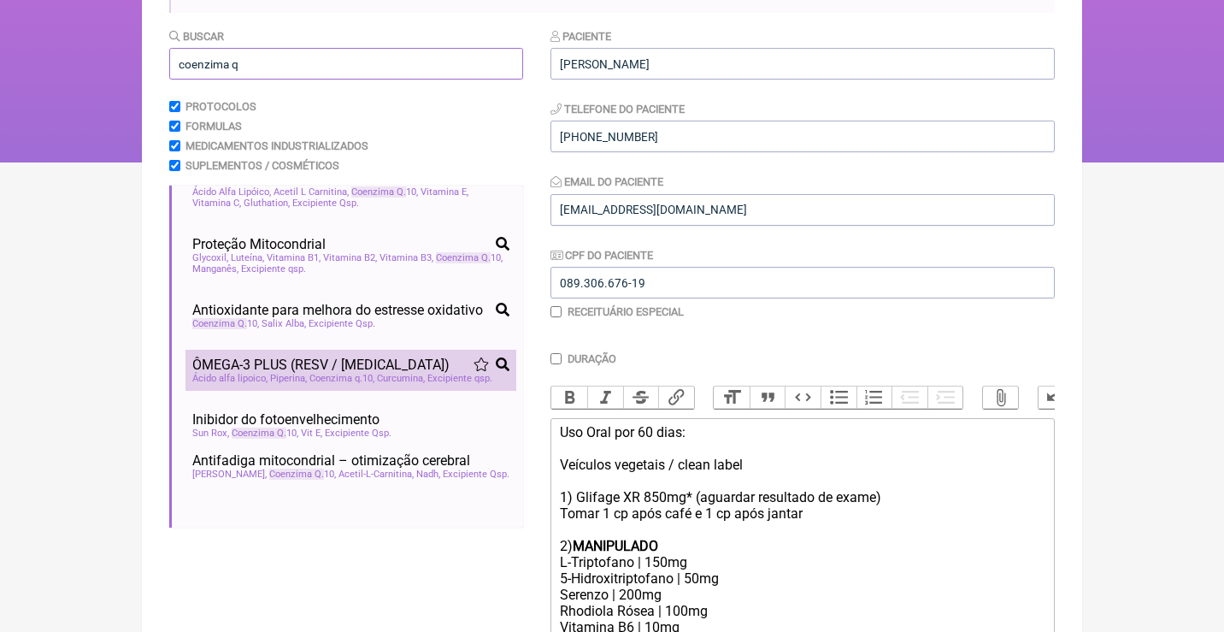
scroll to position [1456, 0]
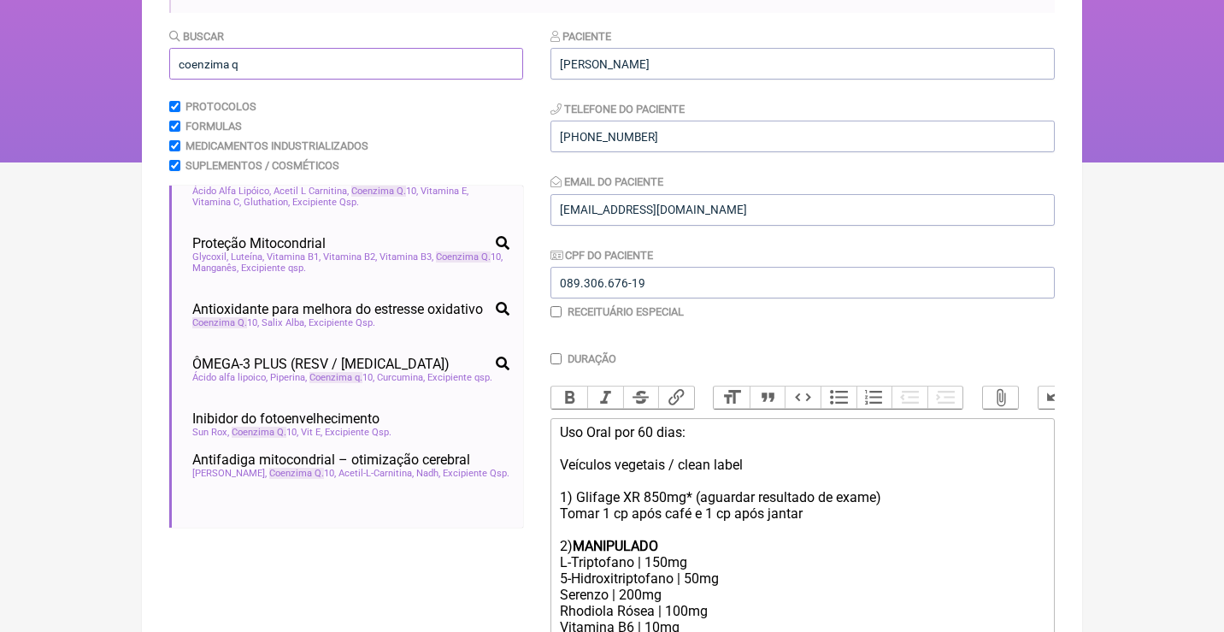
drag, startPoint x: 286, startPoint y: 62, endPoint x: 146, endPoint y: 62, distance: 140.2
click at [153, 62] on main "Nova Receita Buscar coenzima q Protocolos Formulas Medicamentos Industrializado…" at bounding box center [612, 549] width 940 height 1211
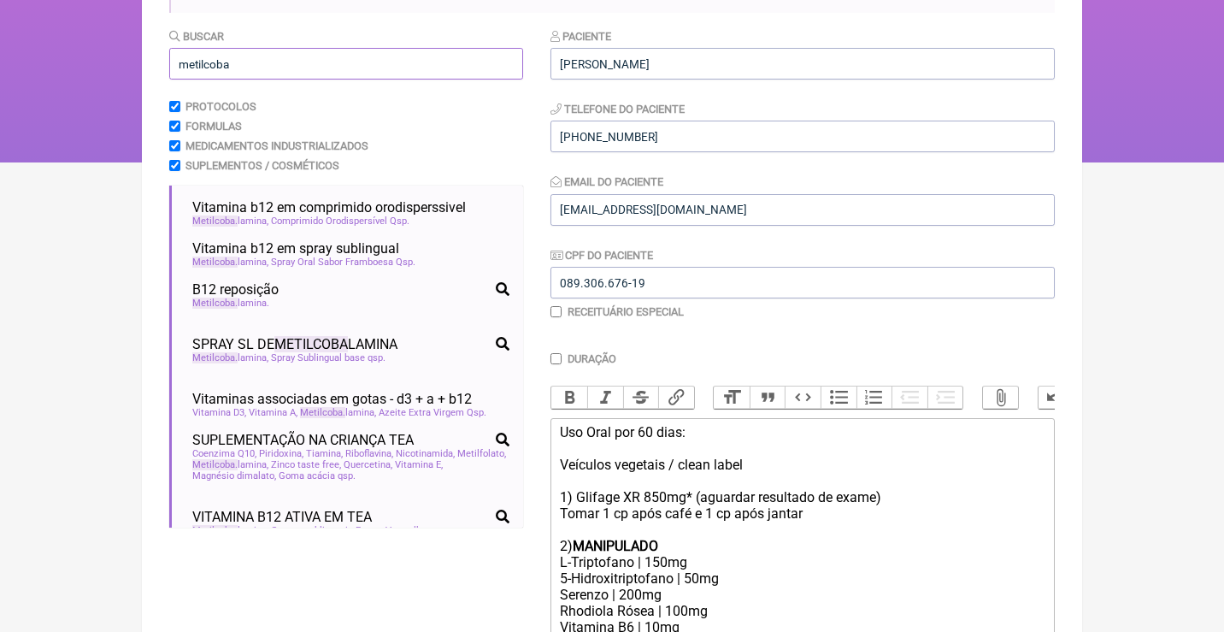
scroll to position [0, 0]
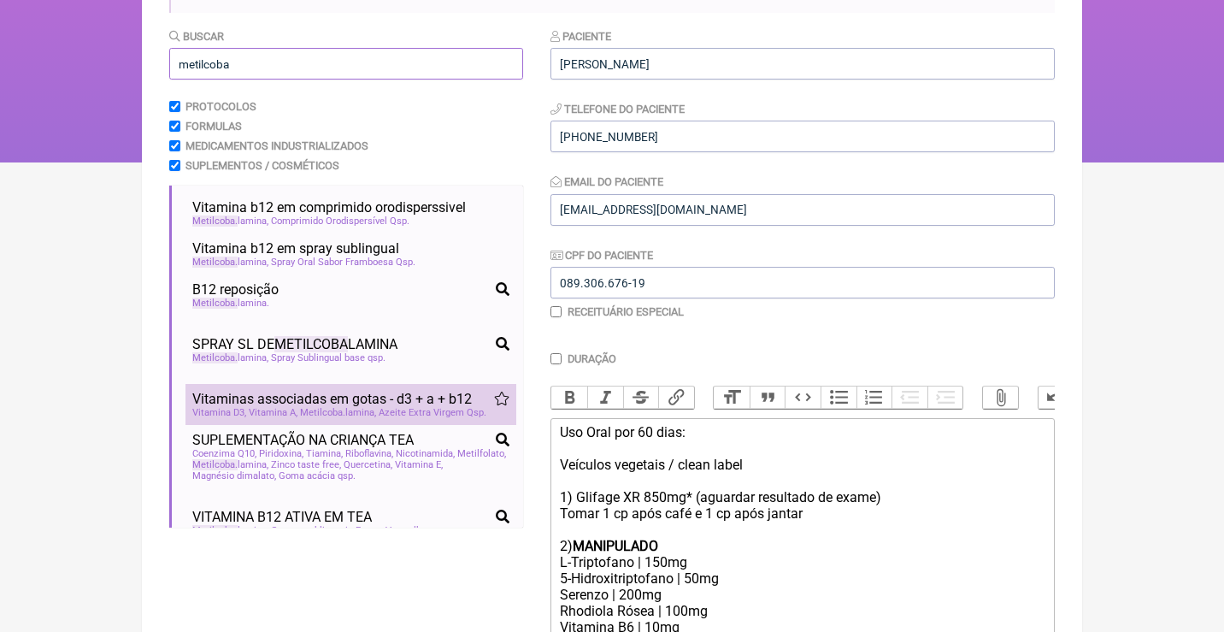
type input "metilcoba"
click at [367, 407] on span "Metilcoba lamina" at bounding box center [338, 412] width 76 height 11
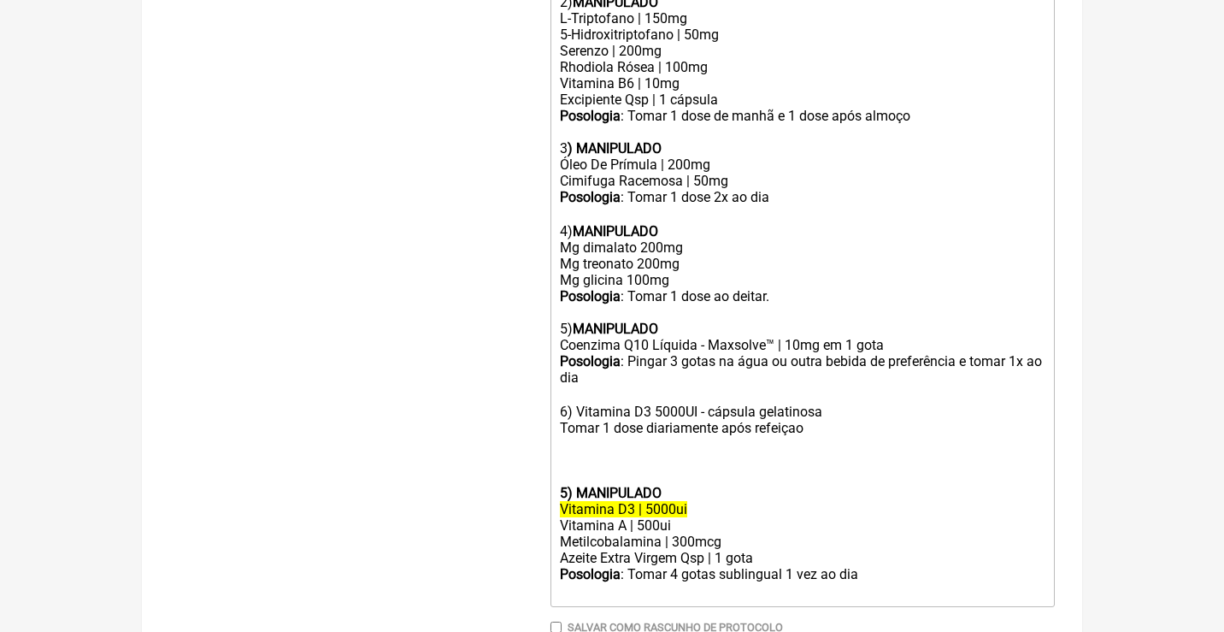
scroll to position [773, 0]
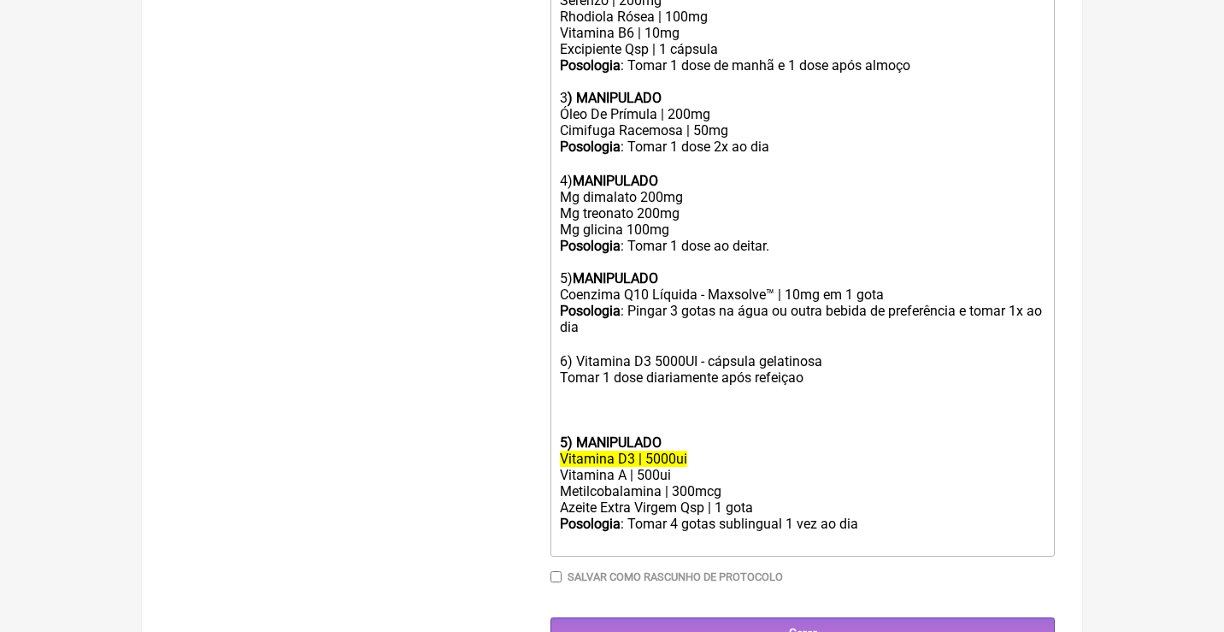
click at [560, 434] on strong "5) MANIPULADO" at bounding box center [611, 442] width 102 height 16
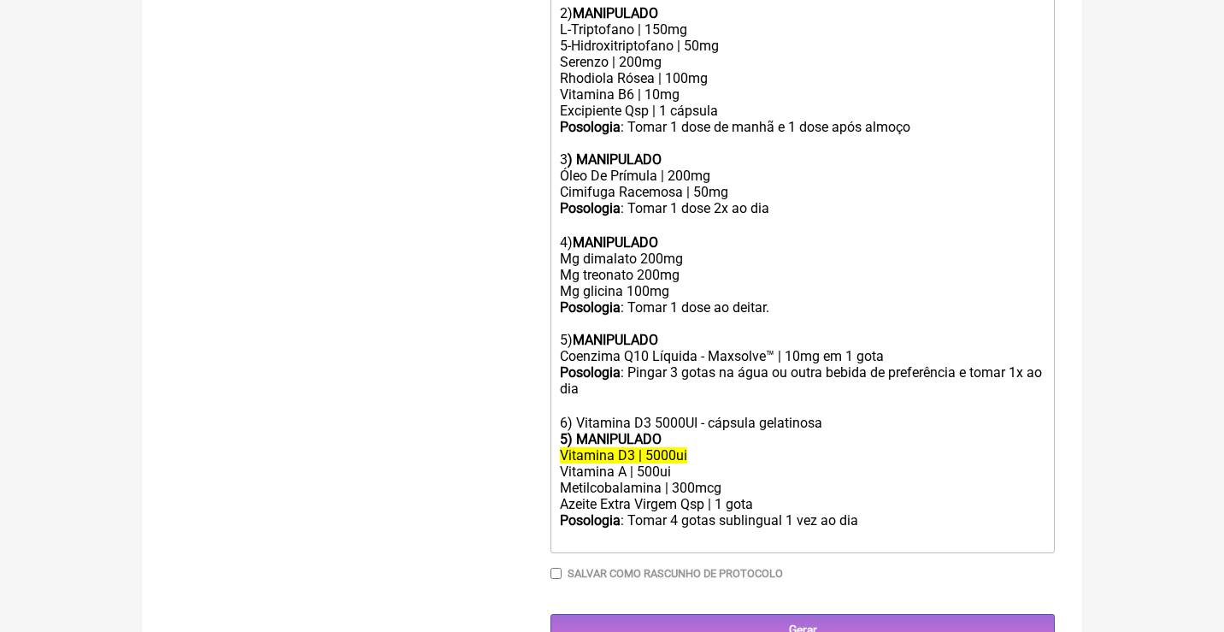
scroll to position [697, 0]
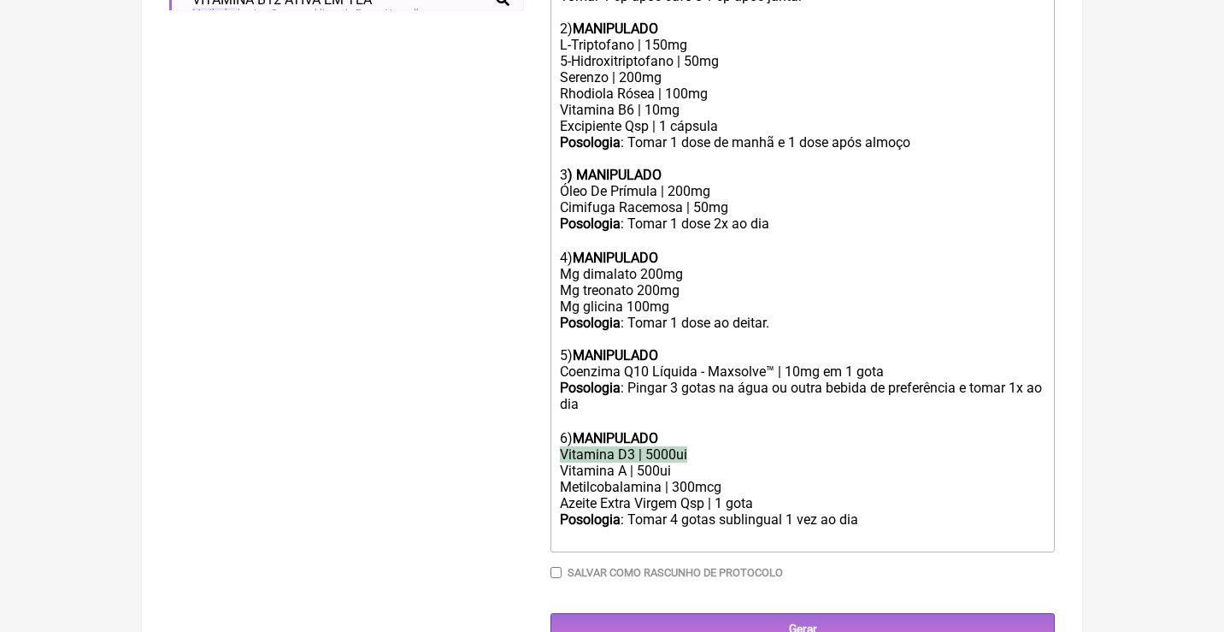
drag, startPoint x: 693, startPoint y: 421, endPoint x: 492, endPoint y: 408, distance: 201.3
click at [498, 411] on form "Buscar metilcoba Protocolos Formulas Medicamentos Industrializados Suplementos …" at bounding box center [611, 77] width 885 height 1134
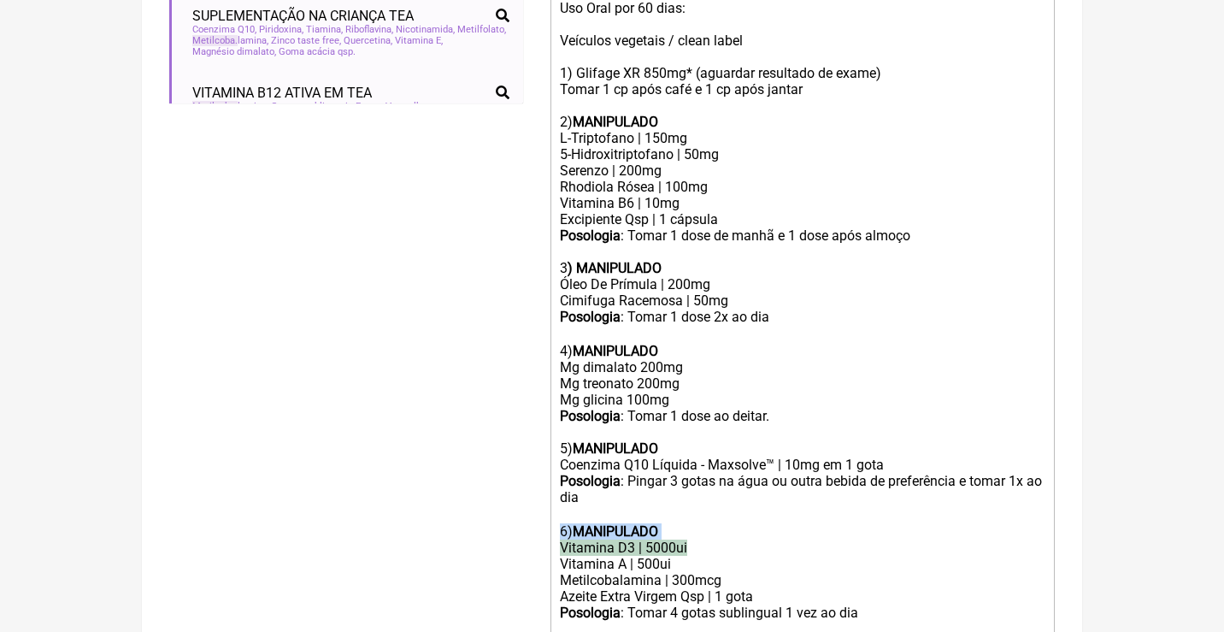
scroll to position [604, 0]
click at [594, 571] on div "Metilcobalamina | 300mcg" at bounding box center [802, 579] width 485 height 16
drag, startPoint x: 694, startPoint y: 515, endPoint x: 522, endPoint y: 499, distance: 172.5
click at [532, 509] on form "Buscar metilcoba Protocolos Formulas Medicamentos Industrializados Suplementos …" at bounding box center [611, 170] width 885 height 1134
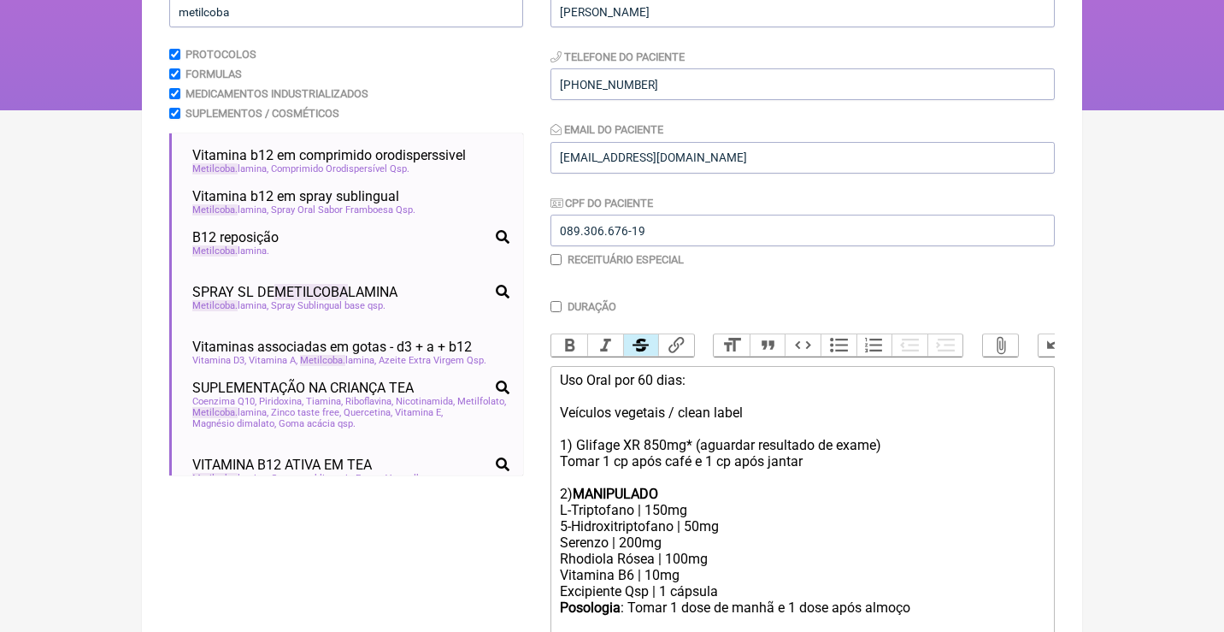
scroll to position [168, 0]
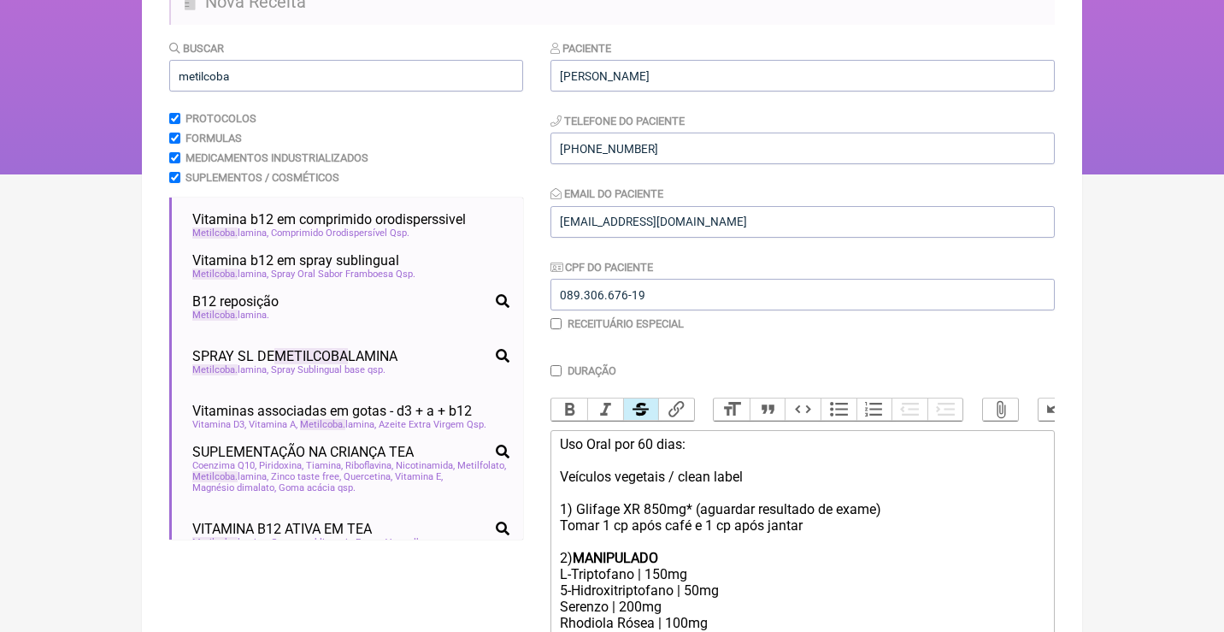
click at [636, 398] on button "Strikethrough" at bounding box center [641, 409] width 36 height 22
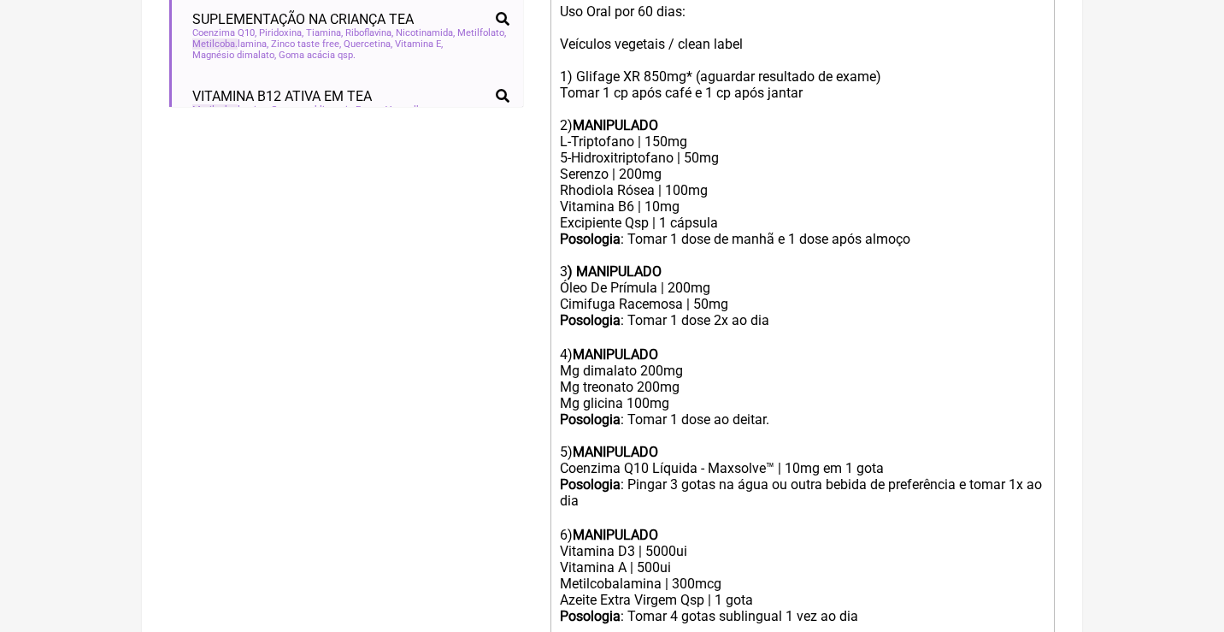
scroll to position [634, 0]
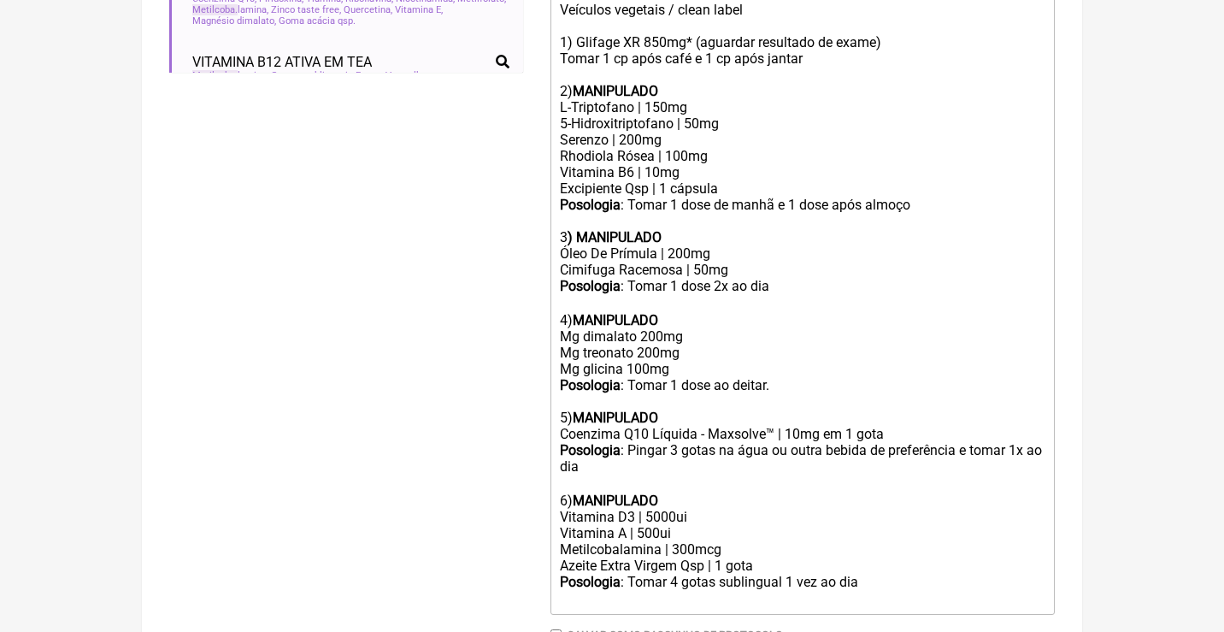
click at [652, 509] on div "Vitamina D3 | 5000ui" at bounding box center [802, 517] width 485 height 16
click at [679, 525] on div "Vitamina A | 500ui" at bounding box center [802, 533] width 485 height 16
click at [732, 541] on div "Metilcobalamina | 300mcg" at bounding box center [802, 549] width 485 height 16
click at [750, 557] on div "Azeite Extra Virgem Qsp | 1 gota" at bounding box center [802, 565] width 485 height 16
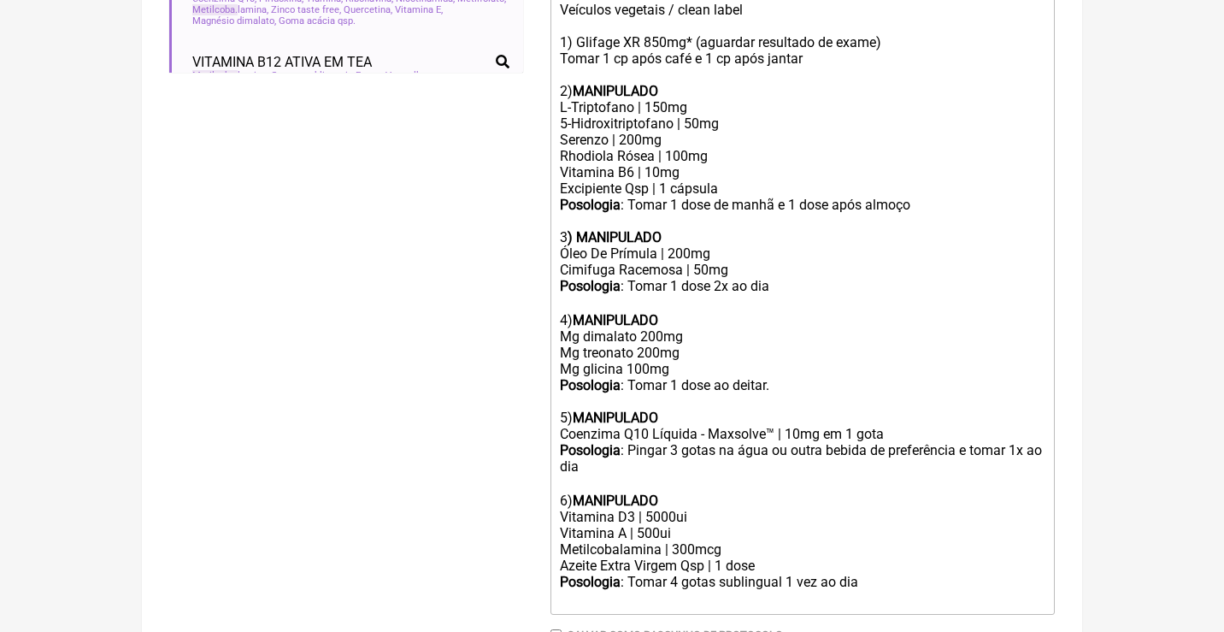
click at [652, 573] on div "Posologia : Tomar 4 gotas sublingual 1 vez ao dia ㅤ" at bounding box center [802, 590] width 485 height 34
drag, startPoint x: 726, startPoint y: 547, endPoint x: 637, endPoint y: 545, distance: 89.8
click at [637, 573] on div "Posologia : Tomar 4 gotas sublingual 1 vez ao dia ㅤ" at bounding box center [802, 590] width 485 height 34
click at [705, 573] on div "Posologia : Pingar 1 gota sublingual 1 vez ao dia ㅤ" at bounding box center [802, 590] width 485 height 34
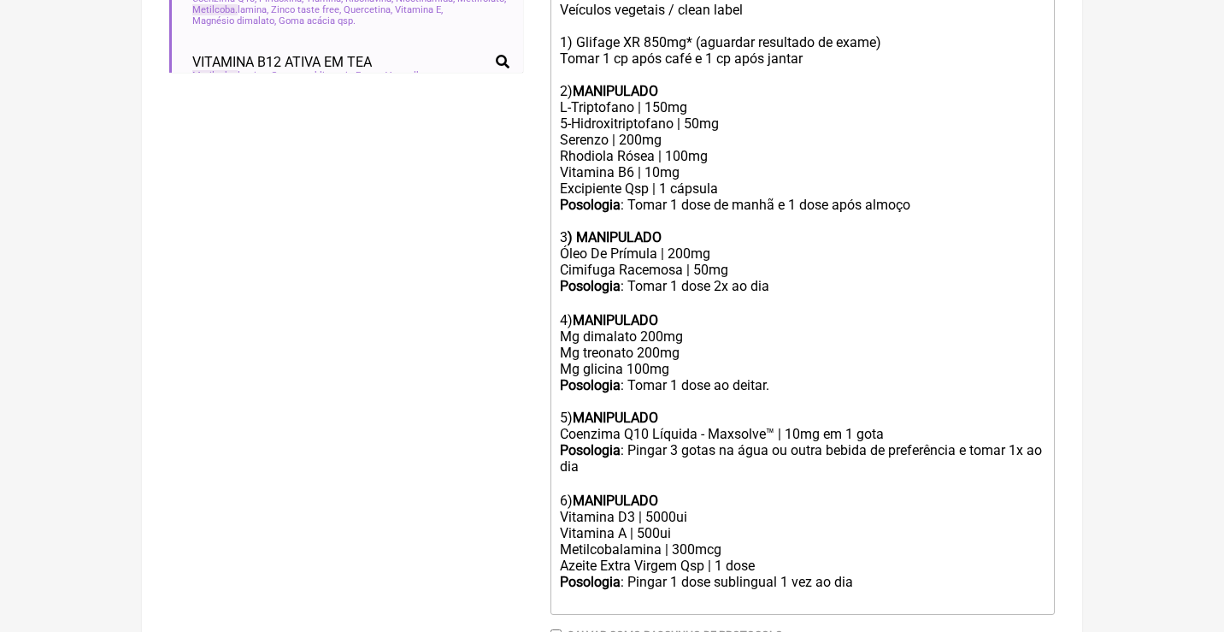
click at [863, 573] on div "Posologia : Pingar 1 dose sublingual 1 vez ao dia ㅤ" at bounding box center [802, 590] width 485 height 34
click at [679, 541] on div "Metilcobalamina | 300mcg" at bounding box center [802, 549] width 485 height 16
drag, startPoint x: 681, startPoint y: 497, endPoint x: 579, endPoint y: 494, distance: 102.6
click at [585, 525] on div "Vitamina A | 500ui" at bounding box center [802, 533] width 485 height 16
click at [655, 509] on div "Vitamina D3 | 5000ui" at bounding box center [802, 517] width 485 height 16
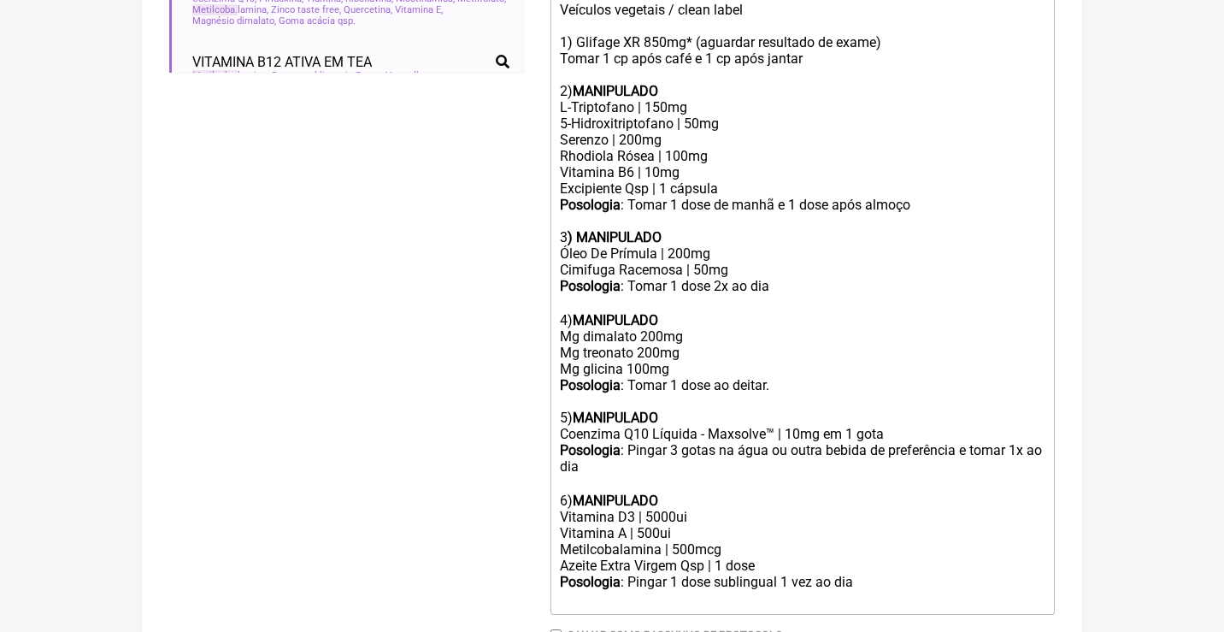
click at [672, 525] on div "Vitamina A | 500ui" at bounding box center [802, 533] width 485 height 16
click at [877, 573] on div "Posologia : Pingar 1 dose sublingual 1 vez ao dia ㅤ" at bounding box center [802, 590] width 485 height 34
click at [573, 591] on div "Posologia : Pingar 1 dose sublingual 1 vez ao dia ㅤ # Anitta" at bounding box center [802, 606] width 485 height 67
click at [635, 602] on div "Posologia : Pingar 1 dose sublingual 1 vez ao dia ㅤ # Antes de iniciar o tratam…" at bounding box center [802, 614] width 485 height 83
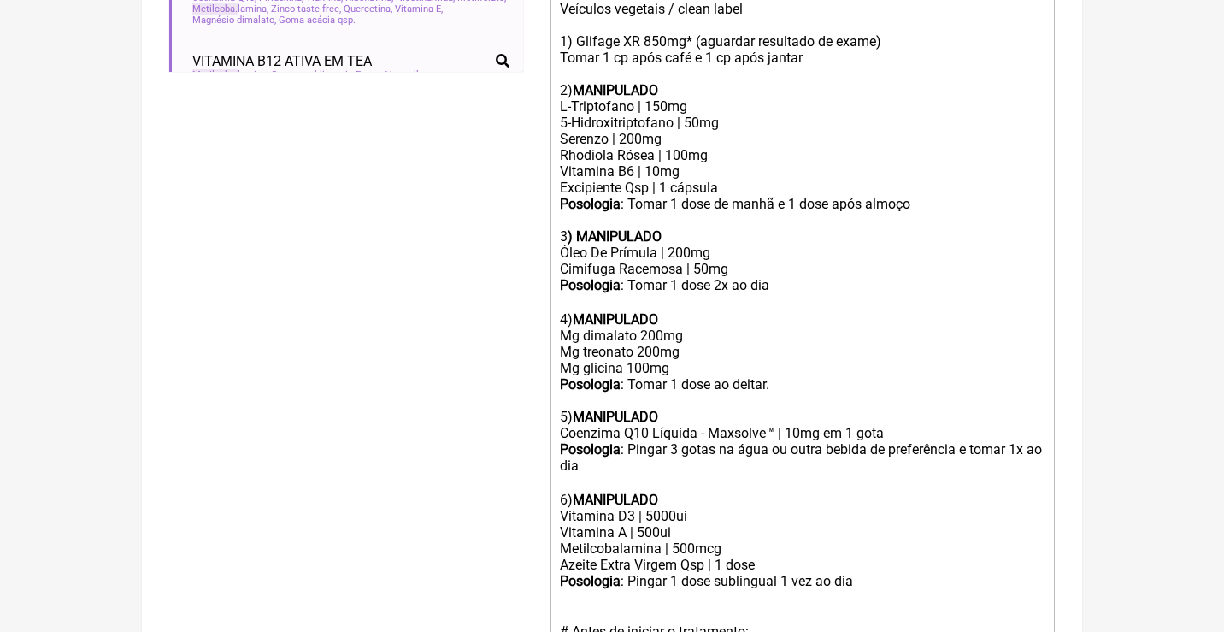
type trix-editor "<div>Uso Oral por 60 dias:<br><br>Veículos vegetais / clean label<br><br>1) Gli…"
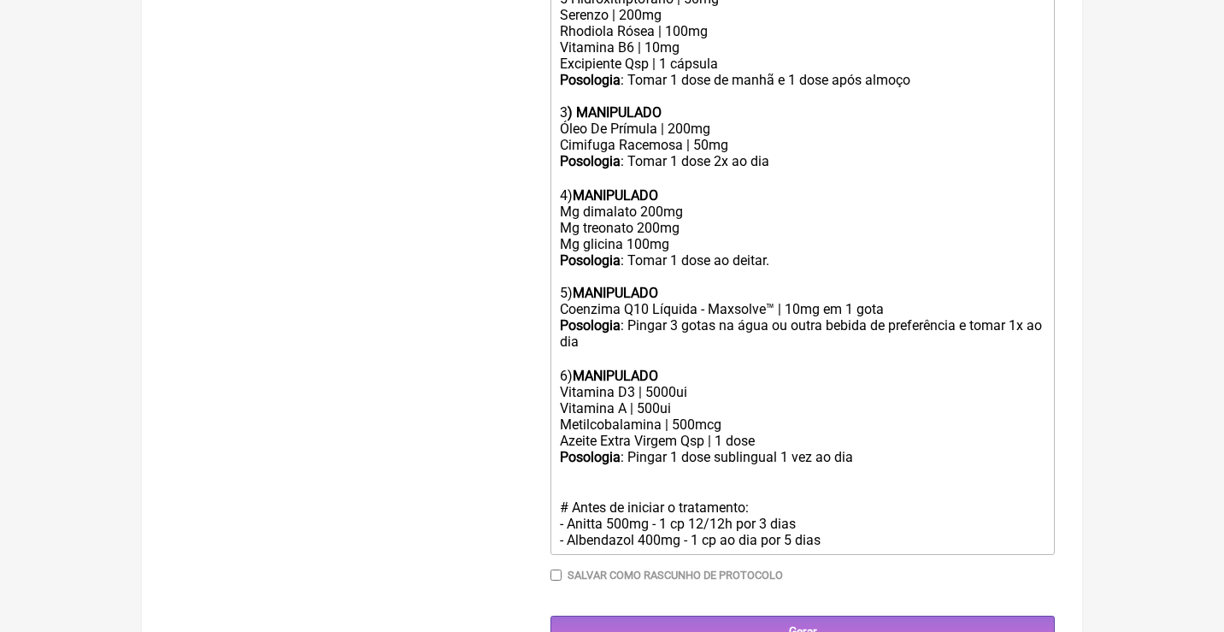
scroll to position [758, 0]
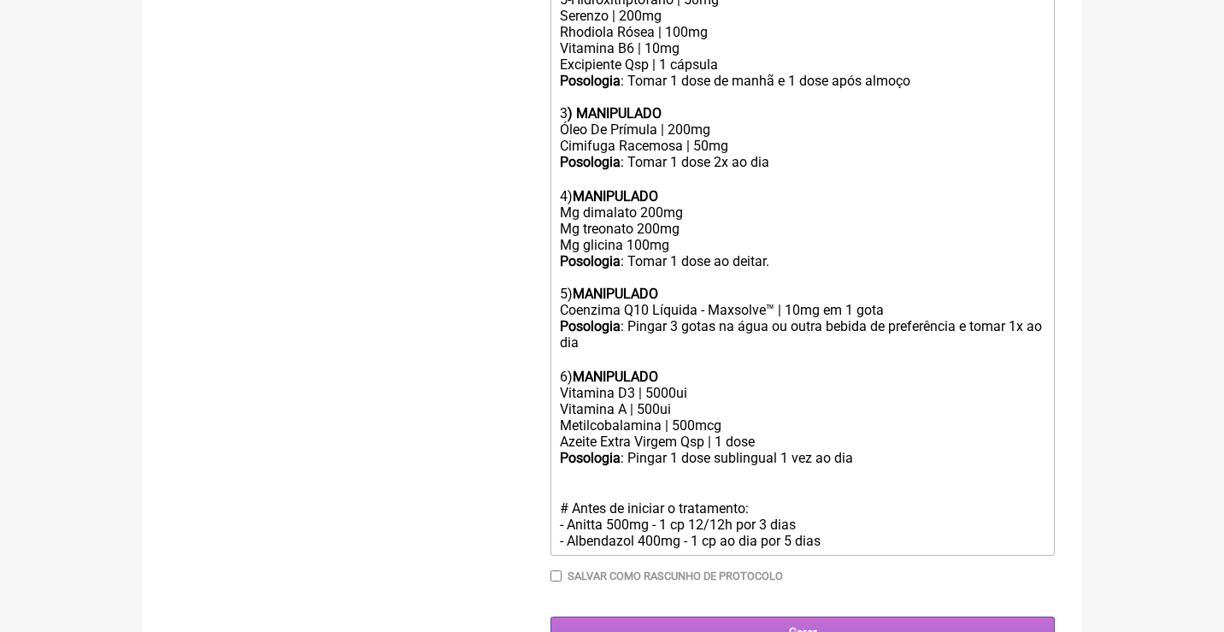
click at [755, 616] on input "Gerar" at bounding box center [802, 632] width 504 height 32
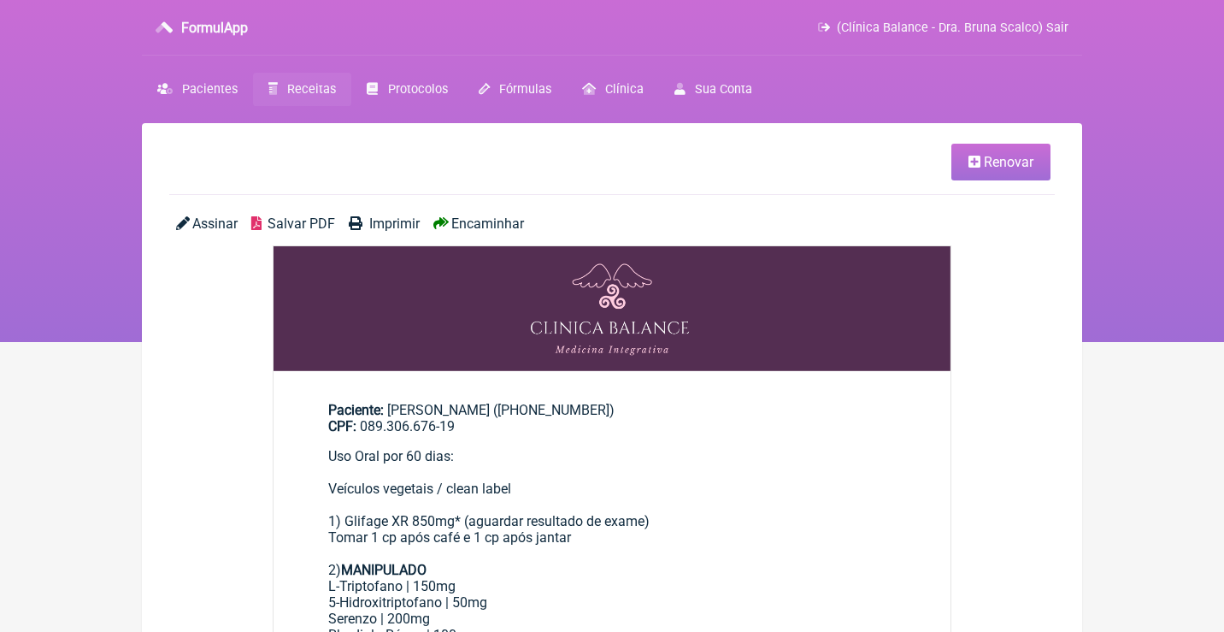
click at [1010, 168] on span "Renovar" at bounding box center [1009, 162] width 50 height 16
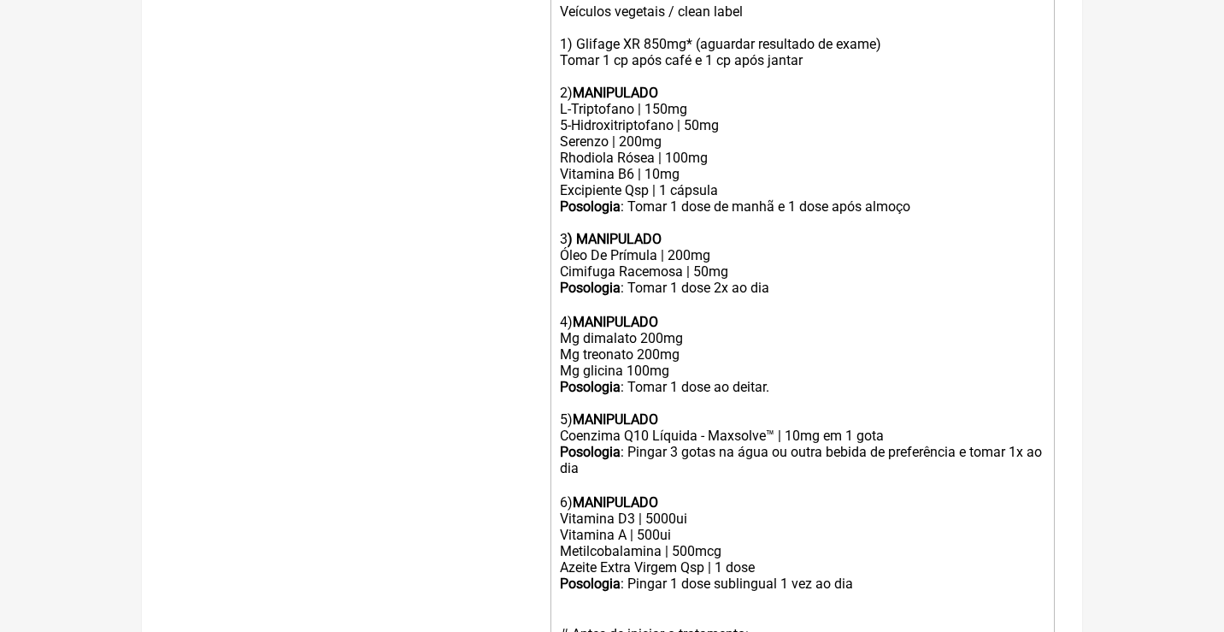
scroll to position [758, 0]
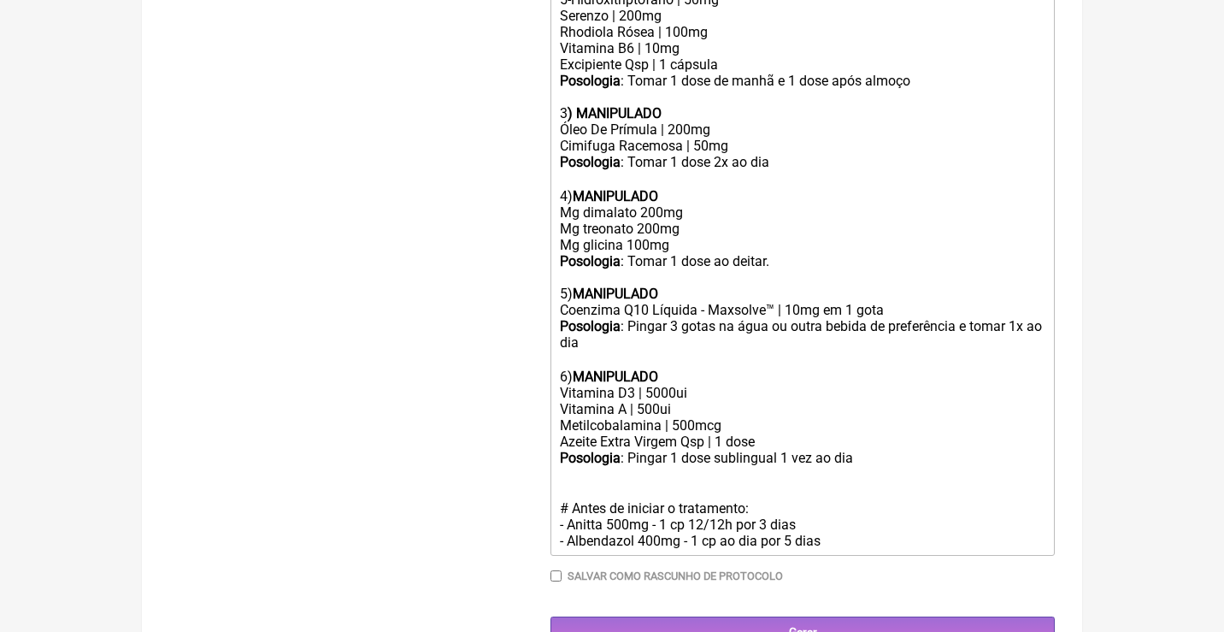
click at [879, 450] on div "Posologia : Pingar 1 dose sublingual 1 vez ao dia ㅤ # Antes de iniciar o tratam…" at bounding box center [802, 499] width 485 height 99
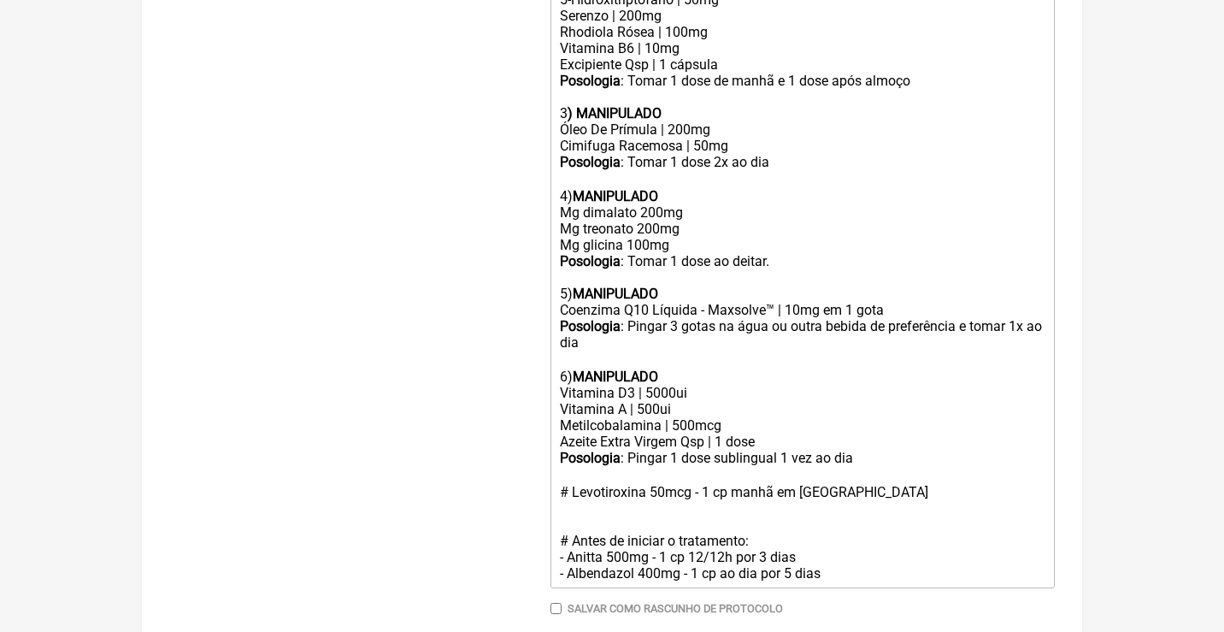
click at [737, 481] on div "Posologia : Pingar 1 dose sublingual 1 vez ao dia ㅤ # Levotiroxina 50mcg - 1 cp…" at bounding box center [802, 516] width 485 height 132
type trix-editor "<div>Uso Oral por 60 dias:<br><br>Veículos vegetais / clean label<br><br>1) Gli…"
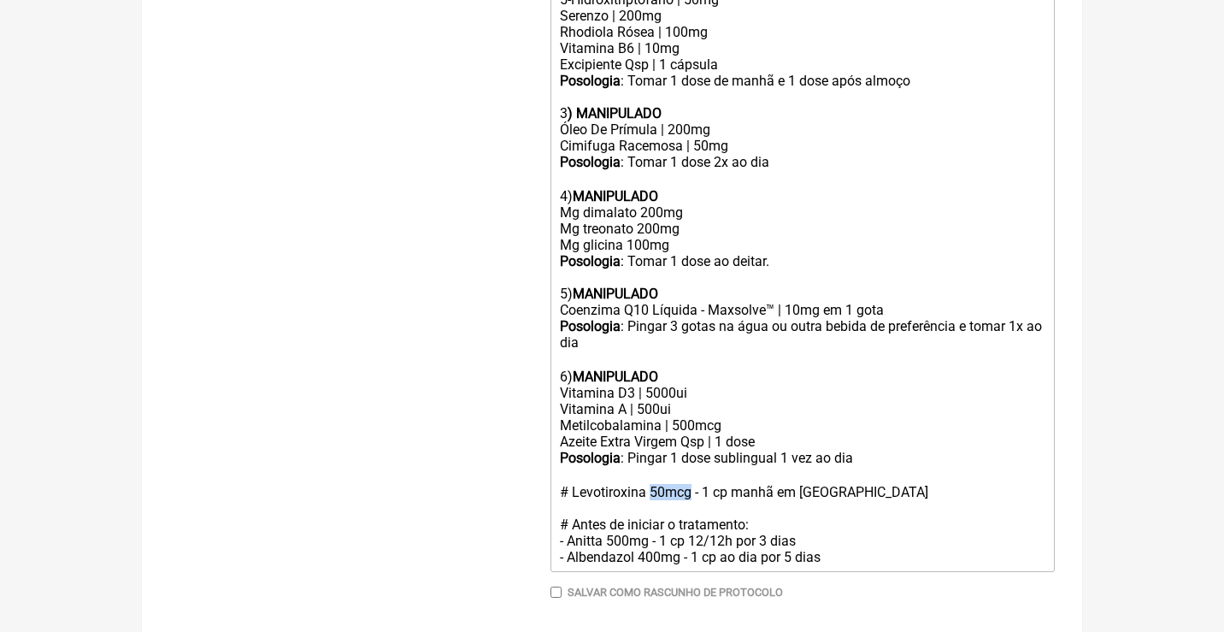
drag, startPoint x: 694, startPoint y: 451, endPoint x: 652, endPoint y: 451, distance: 41.9
click at [652, 451] on div "Posologia : Pingar 1 dose sublingual 1 vez ao dia ㅤ # Levotiroxina 50mcg - 1 cp…" at bounding box center [802, 507] width 485 height 115
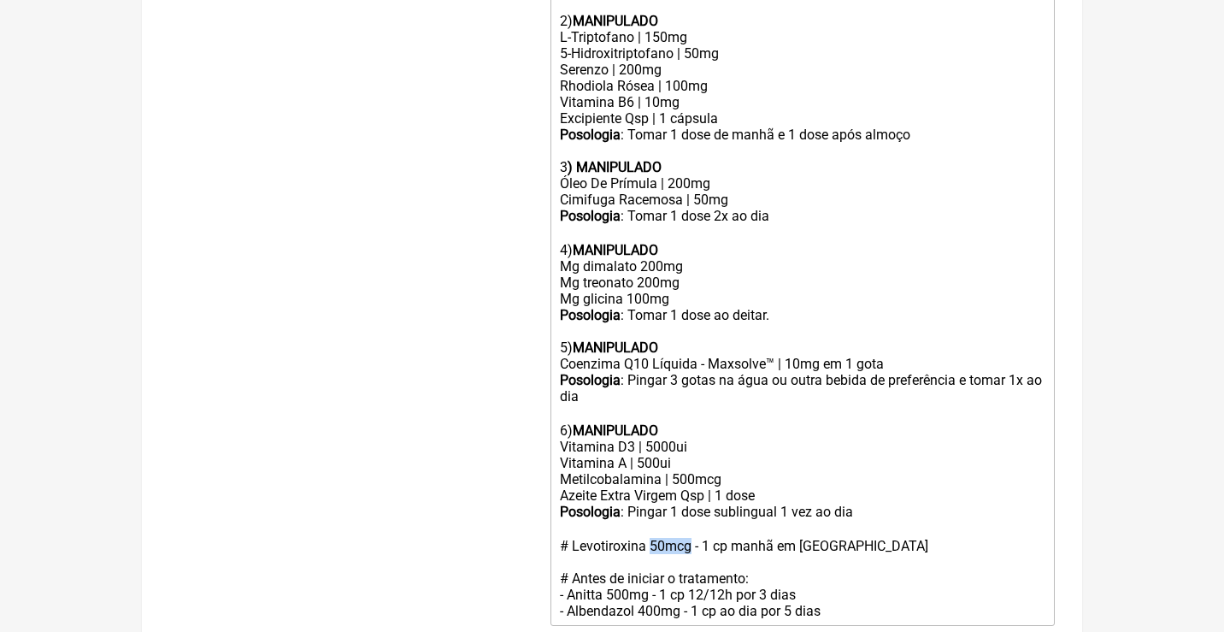
scroll to position [286, 0]
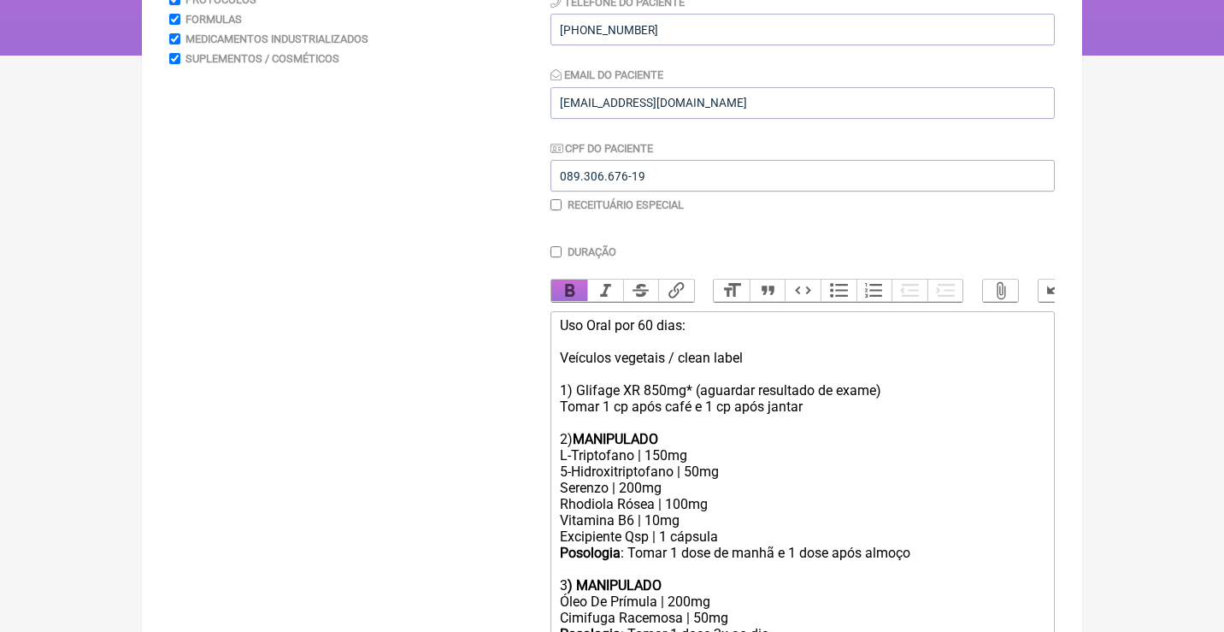
click at [564, 285] on button "Bold" at bounding box center [569, 290] width 36 height 22
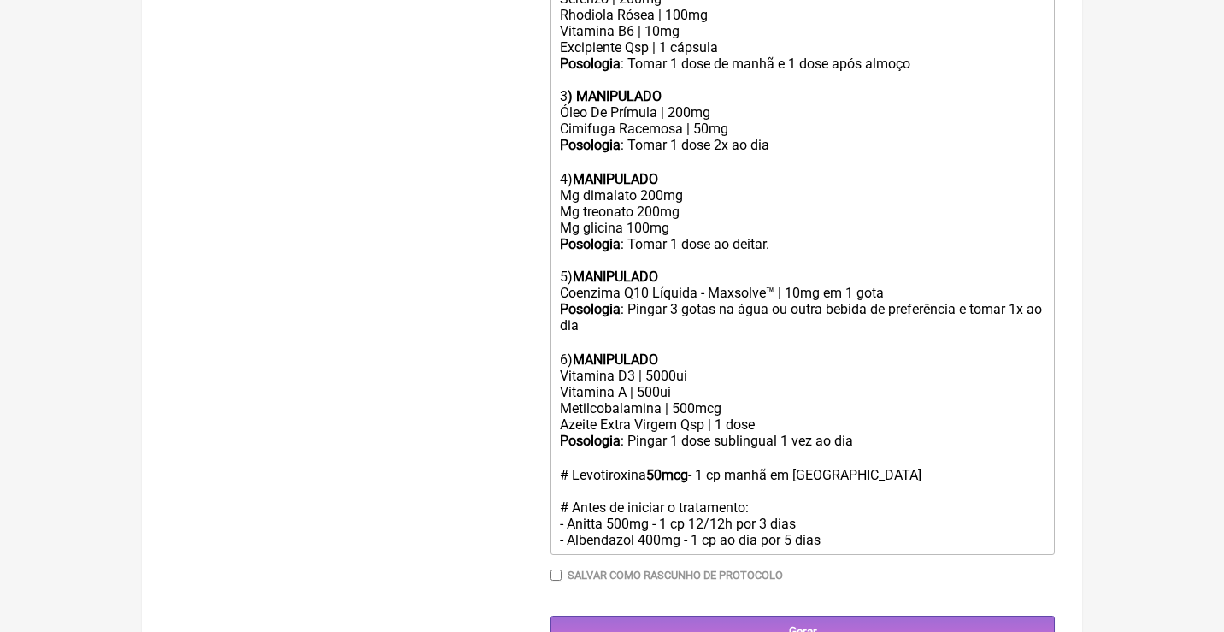
click at [789, 416] on div "Azeite Extra Virgem Qsp | 1 dose" at bounding box center [802, 424] width 485 height 16
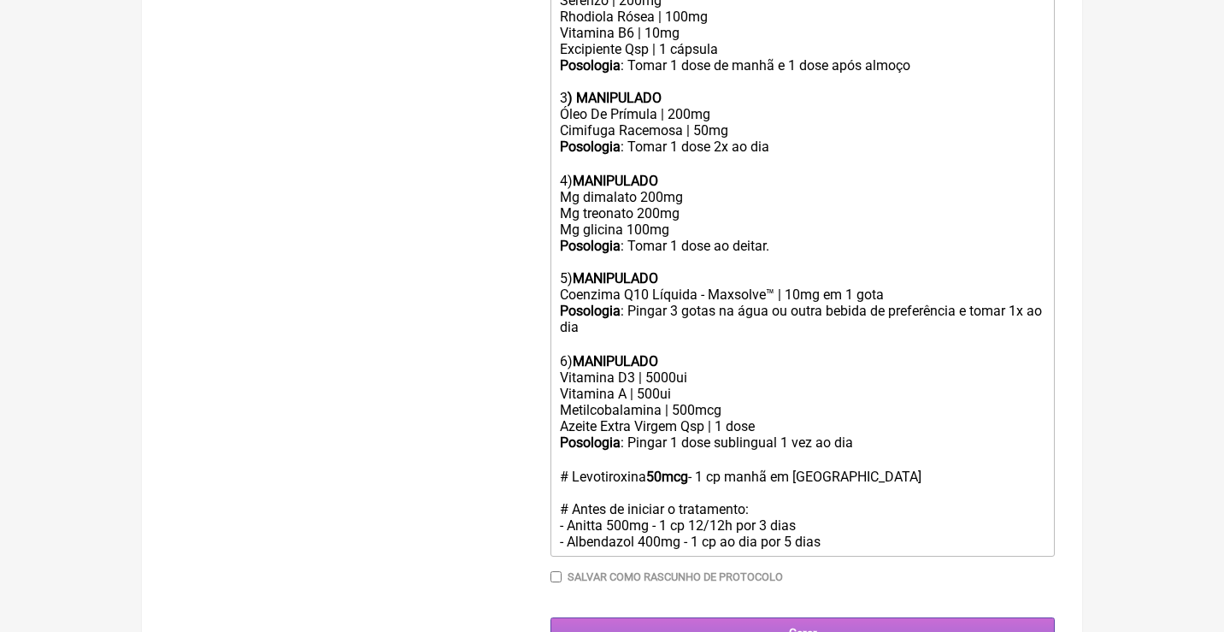
click at [854, 617] on input "Gerar" at bounding box center [802, 633] width 504 height 32
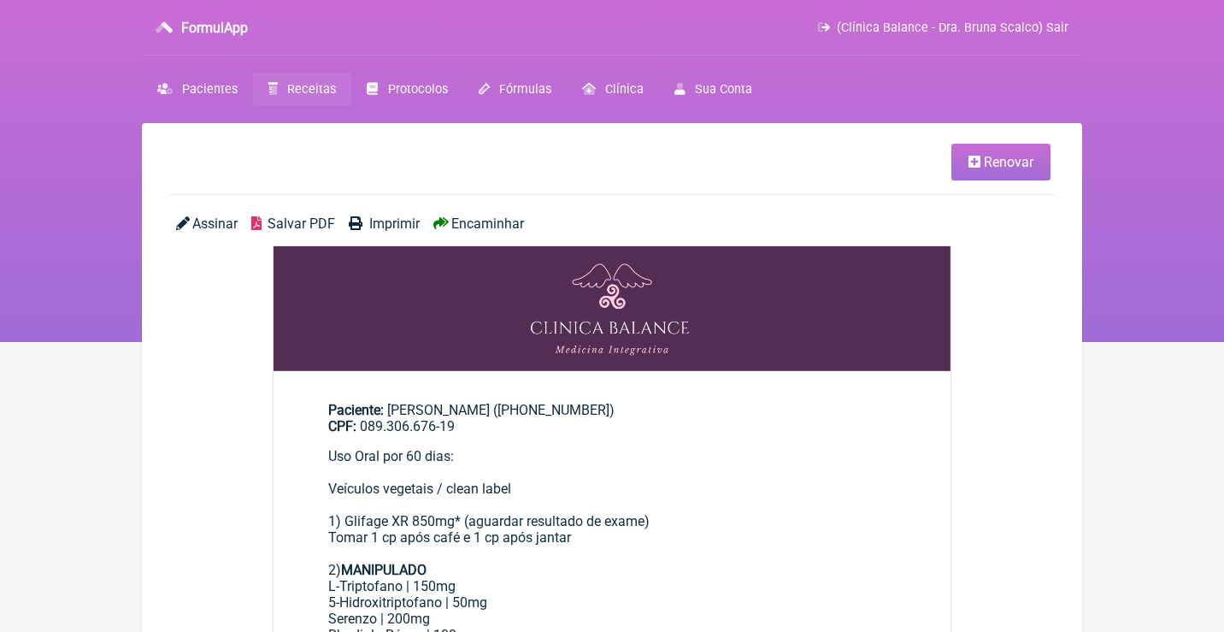
click at [320, 99] on link "Receitas" at bounding box center [302, 89] width 98 height 33
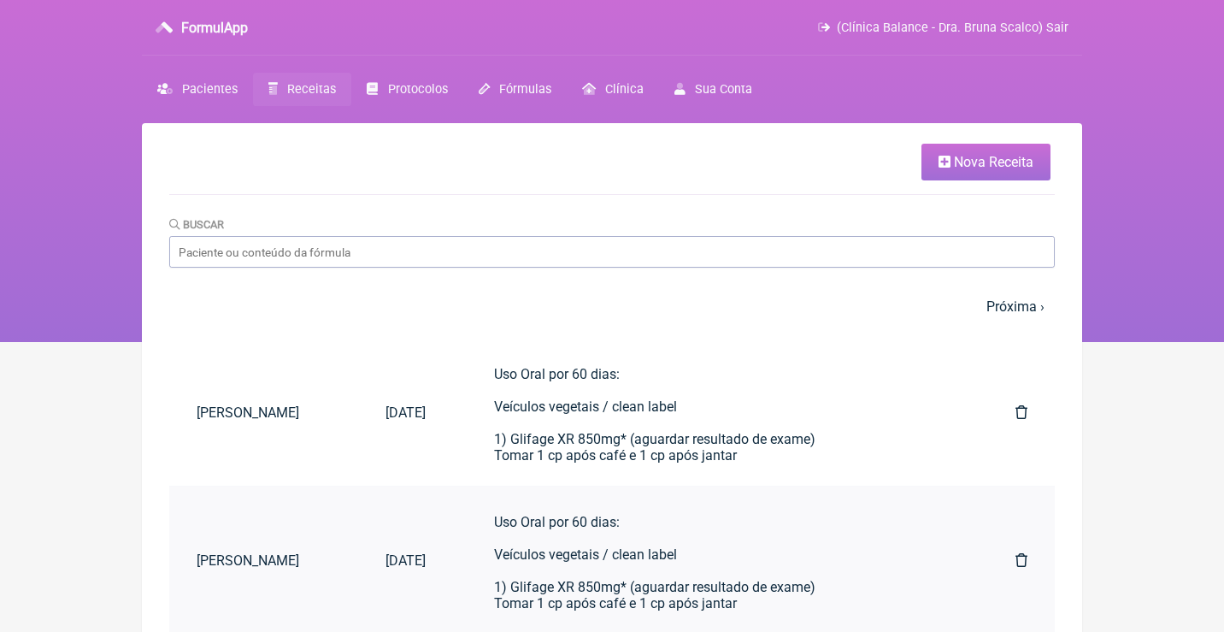
click at [1016, 561] on icon at bounding box center [1021, 560] width 12 height 14
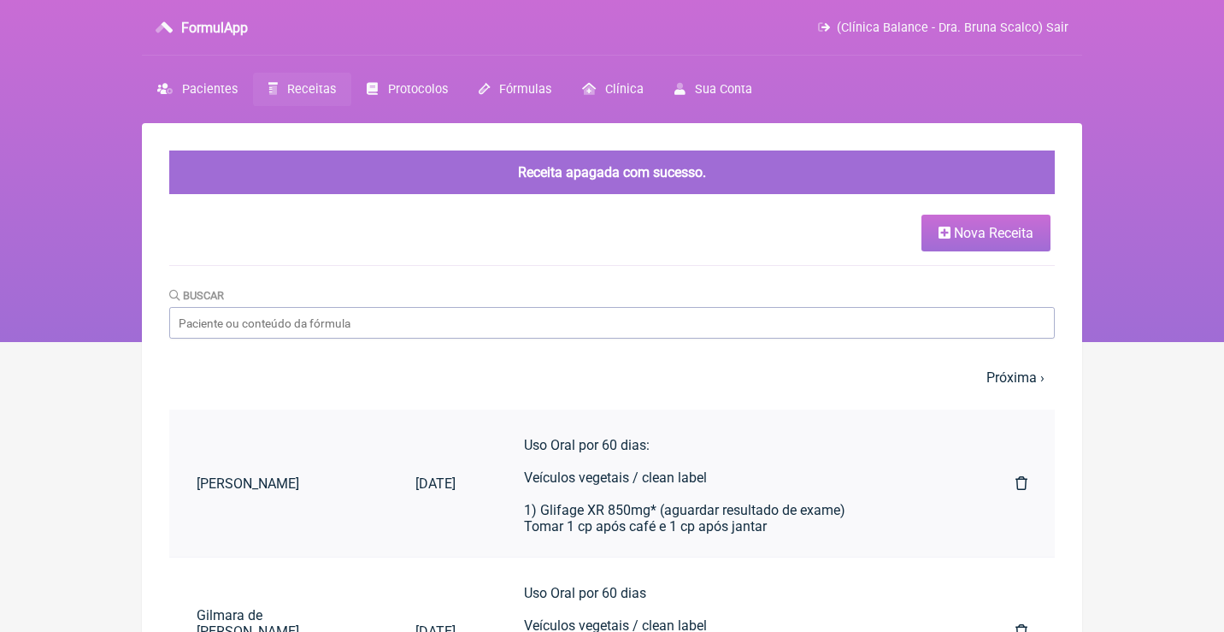
click at [627, 478] on div "Uso Oral por 60 dias: Veículos vegetais / clean label 1) Glifage XR 850mg* (agu…" at bounding box center [735, 502] width 423 height 130
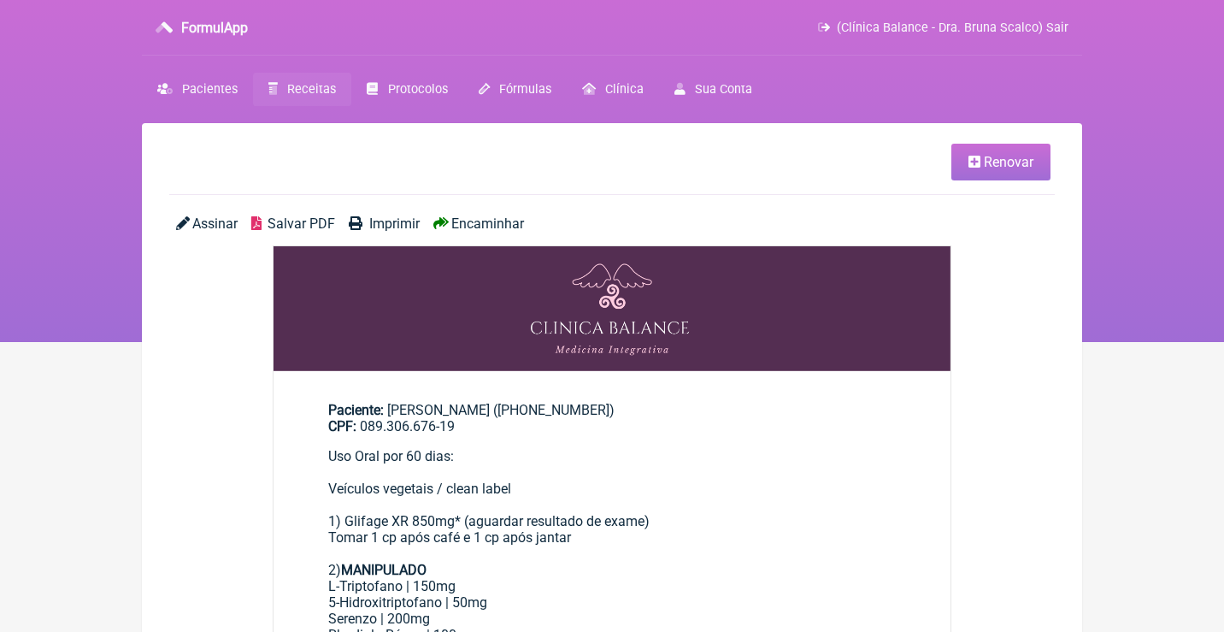
click at [298, 223] on span "Salvar PDF" at bounding box center [301, 223] width 68 height 16
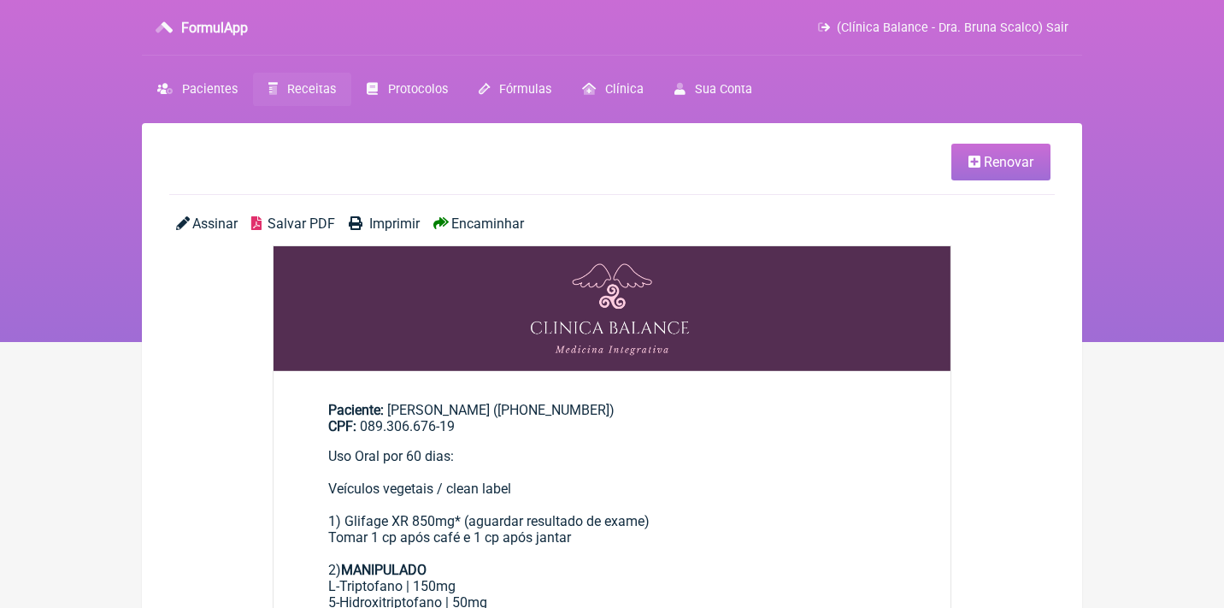
click at [975, 167] on icon at bounding box center [974, 162] width 12 height 14
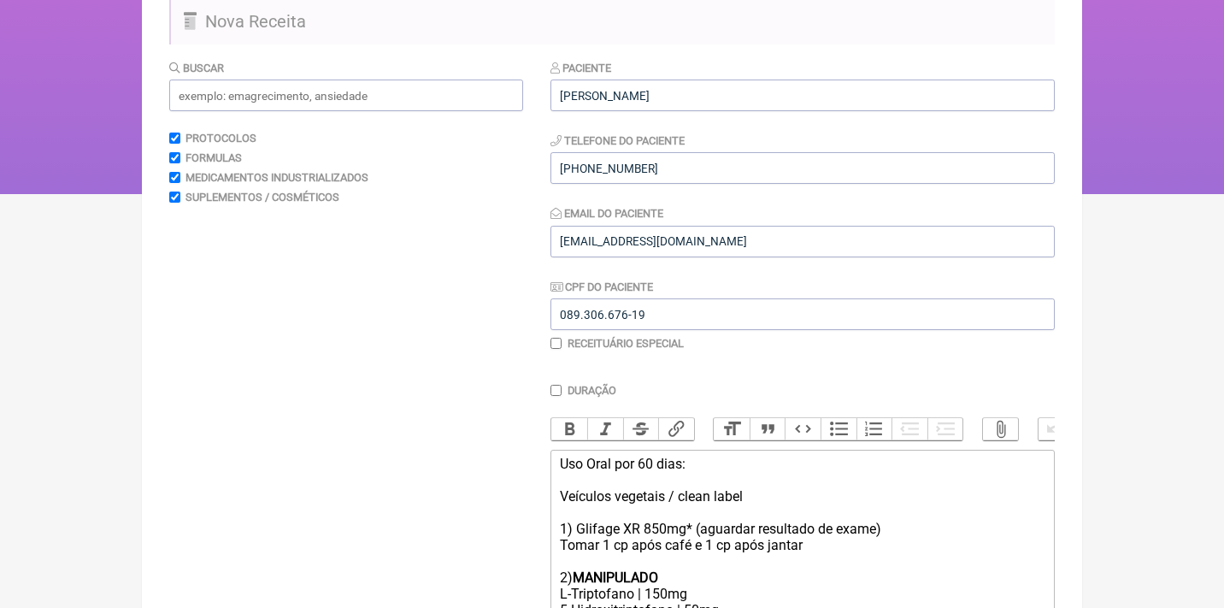
scroll to position [173, 0]
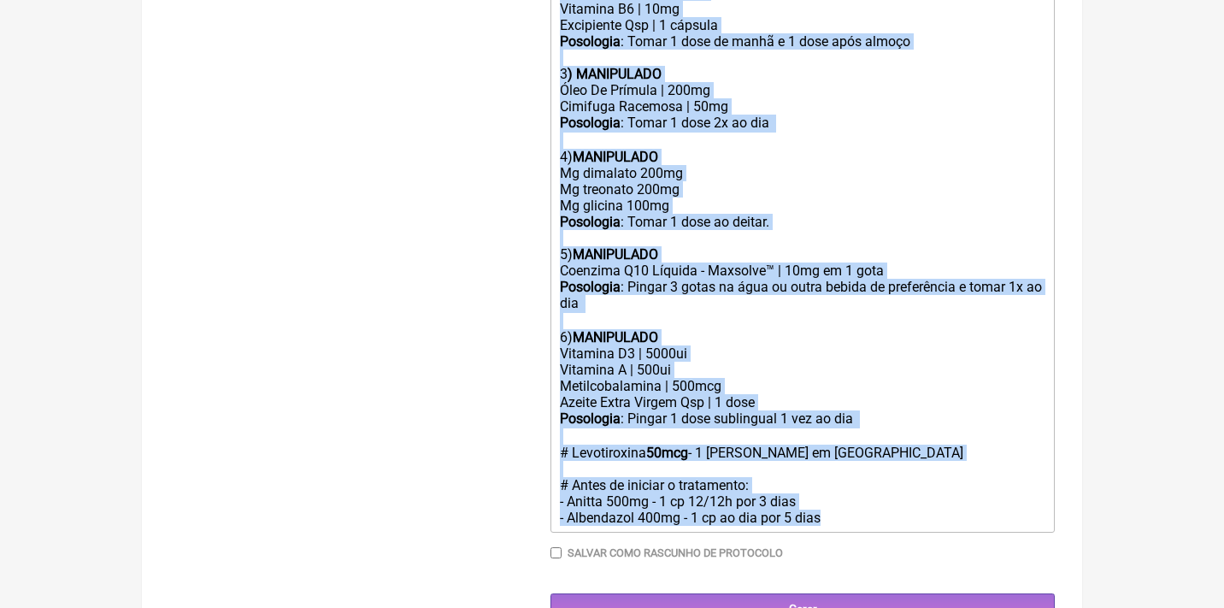
drag, startPoint x: 555, startPoint y: 438, endPoint x: 603, endPoint y: 678, distance: 244.2
type trix-editor "<div>Uso Oral por 60 dias:<br><br>Veículos vegetais / clean label<br><br>1) Gli…"
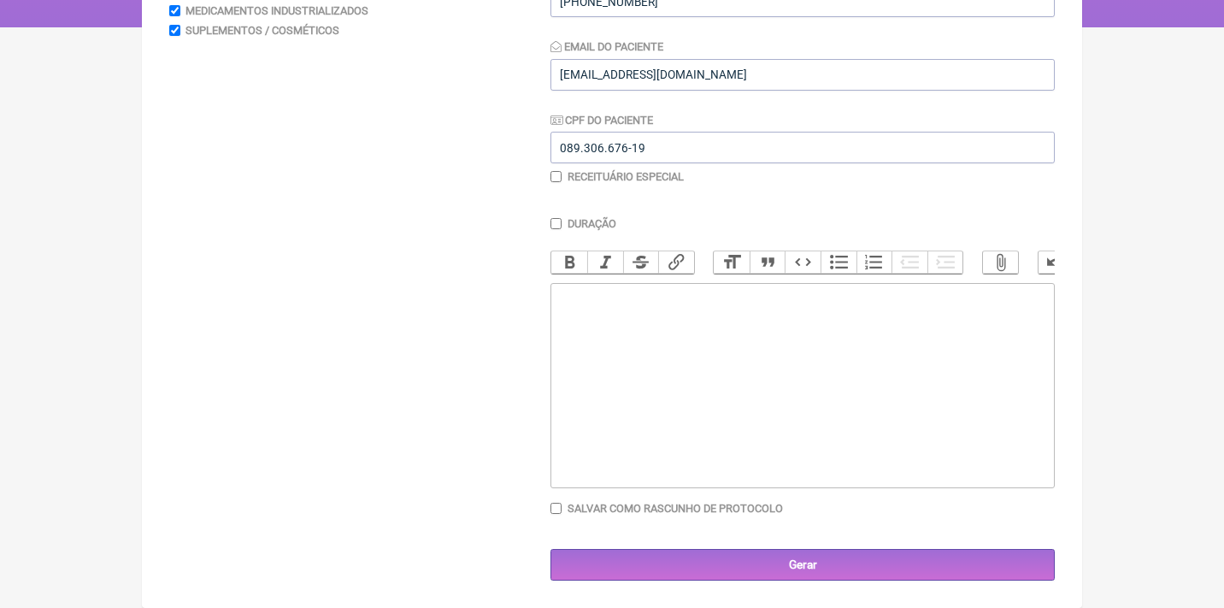
scroll to position [313, 0]
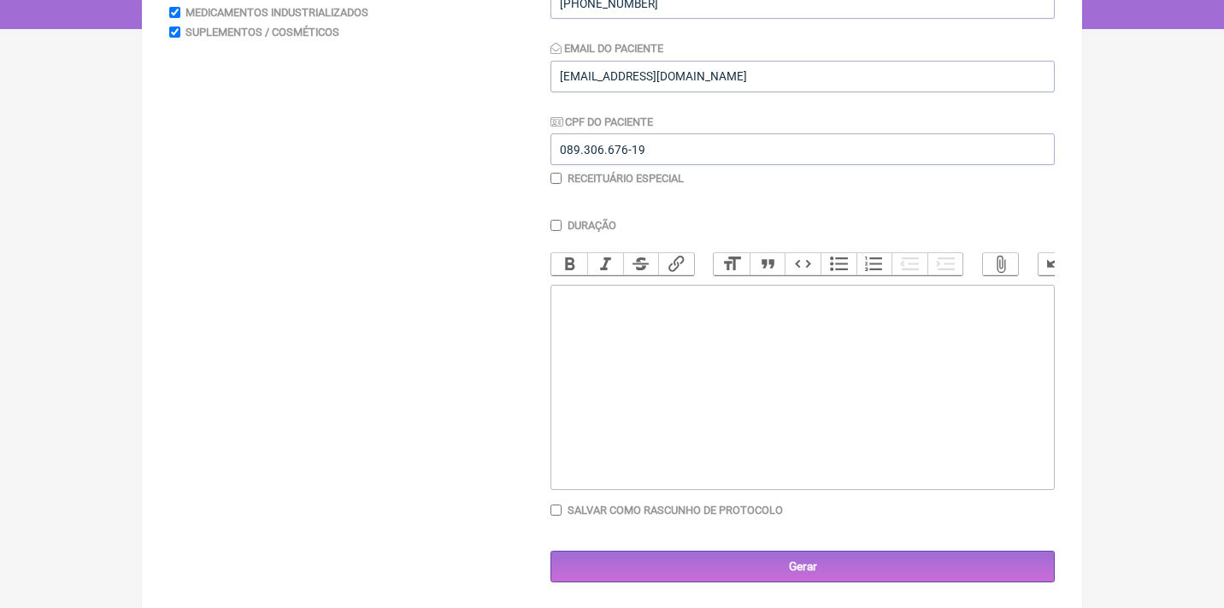
type trix-editor "<div>o</div>"
type trix-editor "<div>Solicito<br><br>Hemoglobina Glicada</div>"
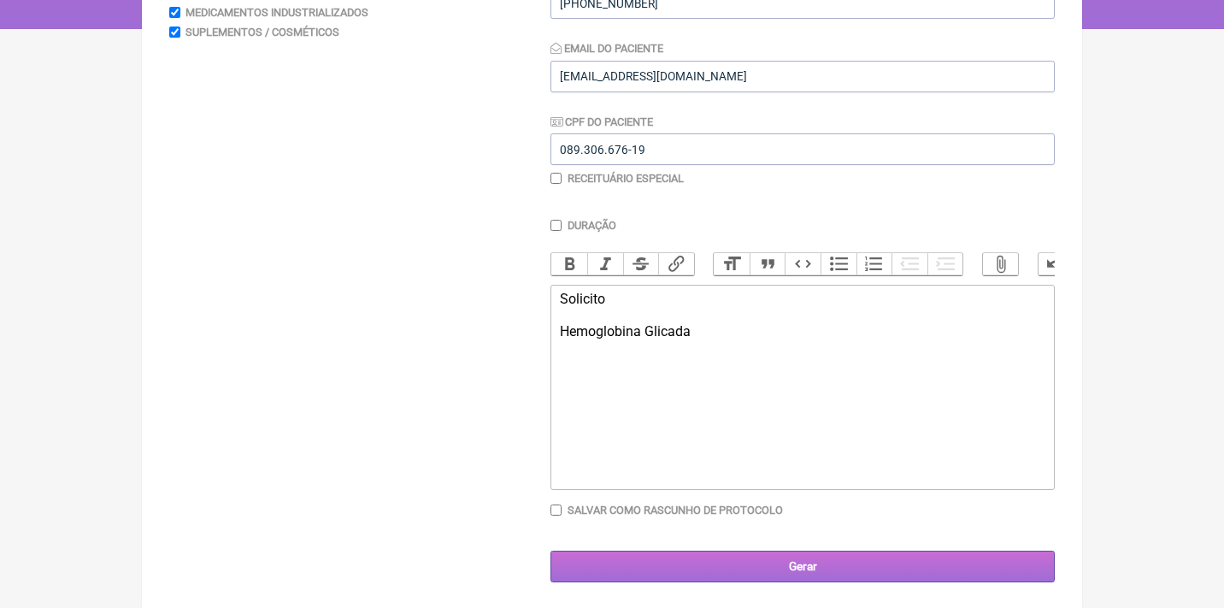
click at [827, 577] on input "Gerar" at bounding box center [802, 566] width 504 height 32
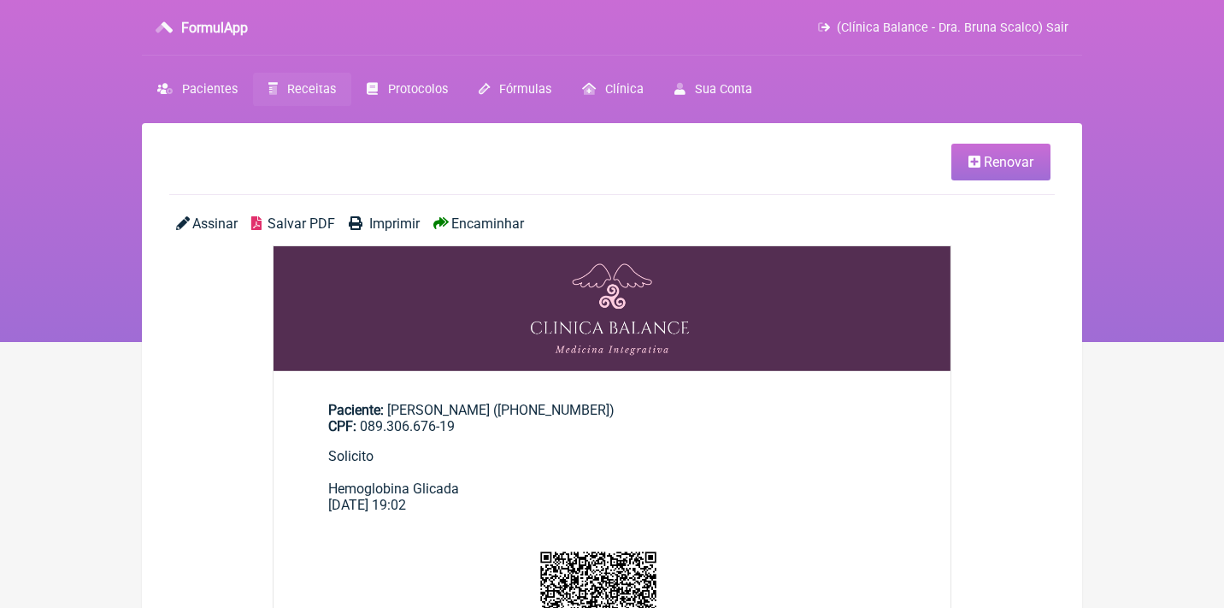
click at [203, 228] on span "Assinar" at bounding box center [214, 223] width 45 height 16
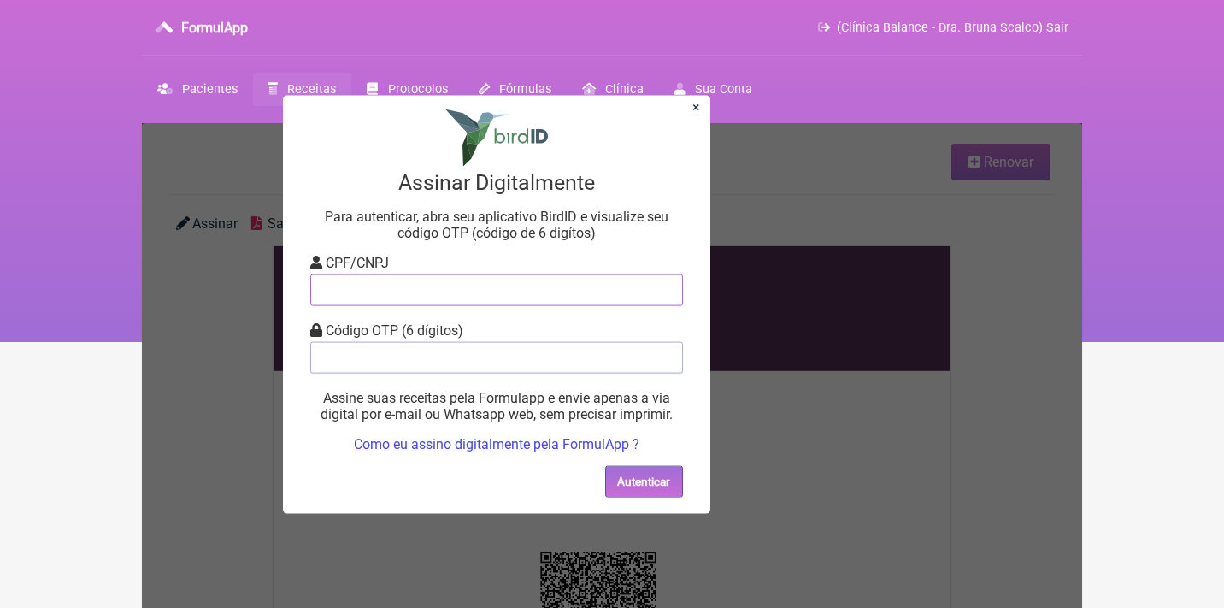
click at [342, 284] on input "tel" at bounding box center [496, 289] width 373 height 32
type input "12805451783"
click at [366, 358] on input "tel" at bounding box center [496, 357] width 373 height 32
type input "975794"
click at [644, 486] on button "Autenticar" at bounding box center [644, 481] width 78 height 32
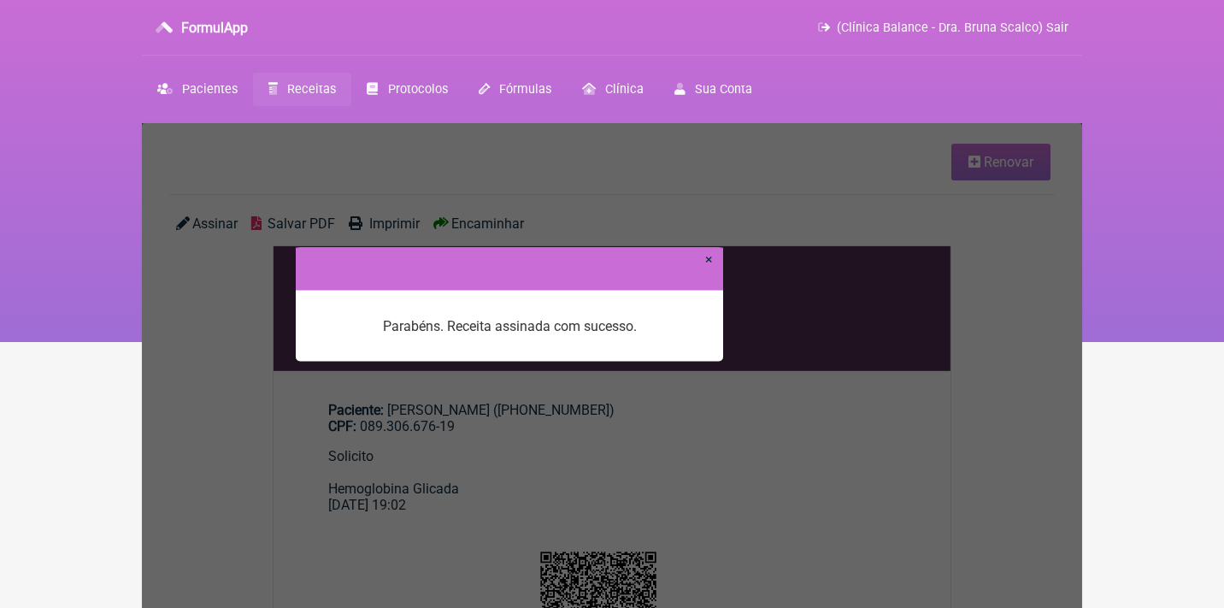
click at [714, 258] on div at bounding box center [509, 268] width 427 height 43
click at [712, 262] on link "×" at bounding box center [709, 258] width 8 height 16
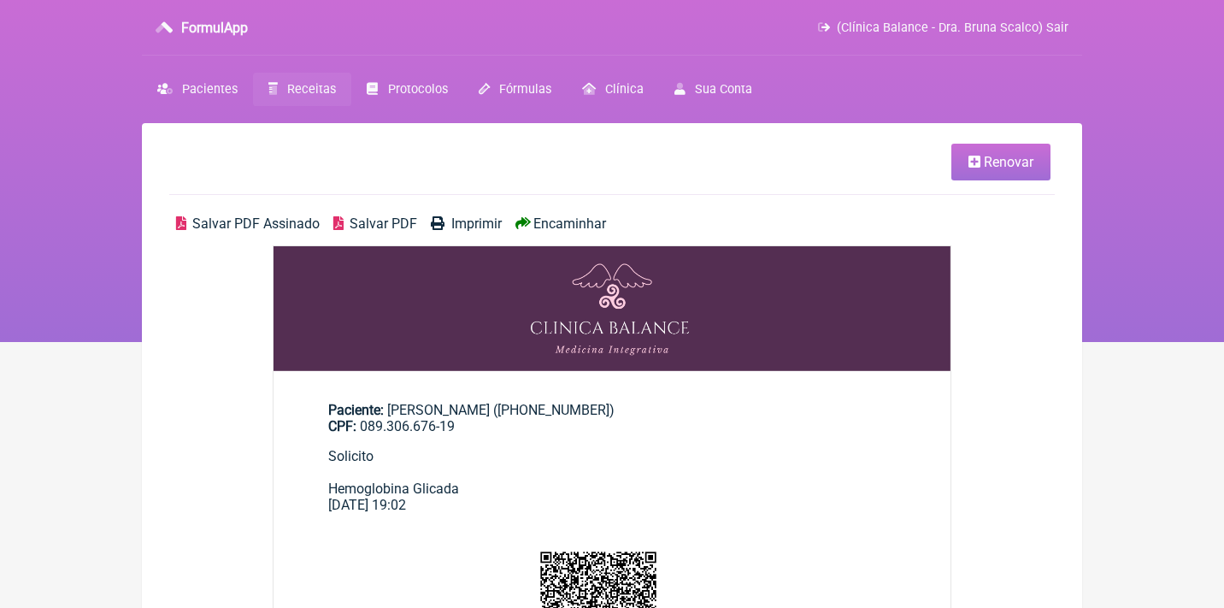
click at [212, 217] on span "Salvar PDF Assinado" at bounding box center [255, 223] width 127 height 16
click at [282, 94] on link "Receitas" at bounding box center [302, 89] width 98 height 33
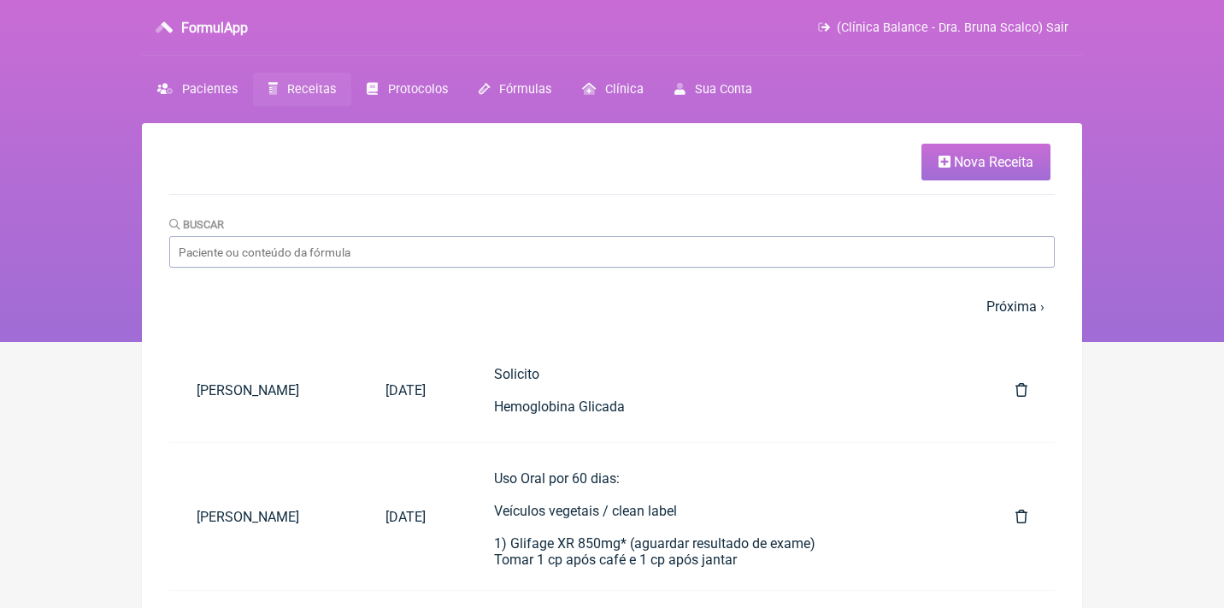
click at [990, 147] on link "Nova Receita" at bounding box center [985, 162] width 129 height 37
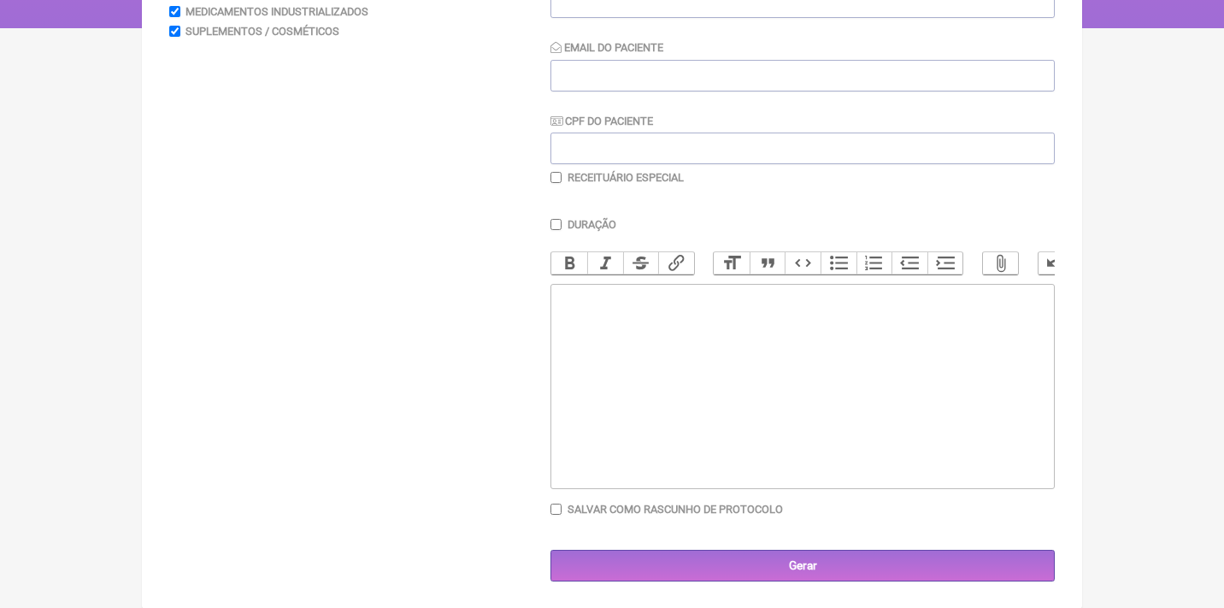
scroll to position [313, 0]
